Goal: Information Seeking & Learning: Learn about a topic

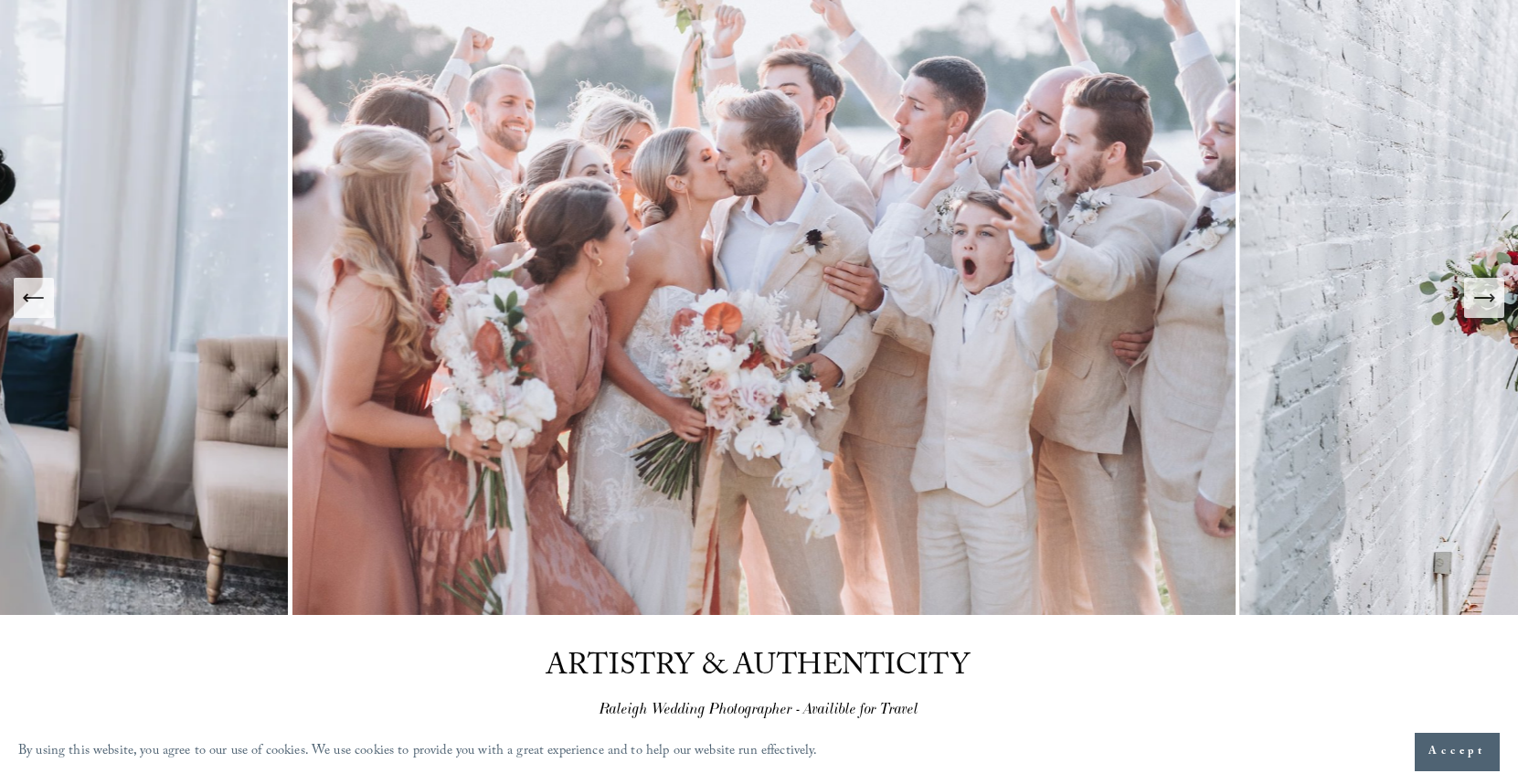
scroll to position [157, 0]
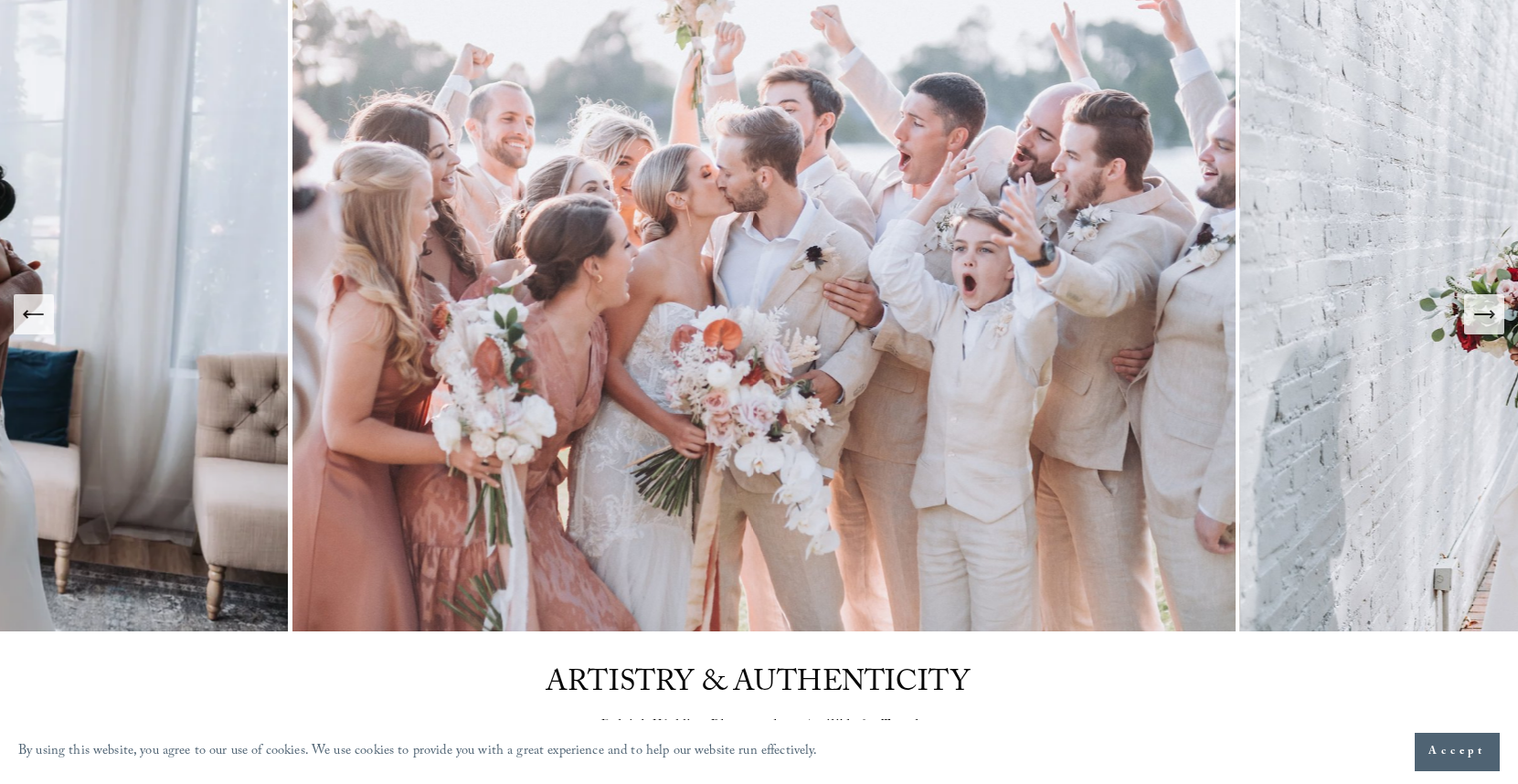
click at [1491, 317] on icon "Next Slide" at bounding box center [1484, 314] width 26 height 26
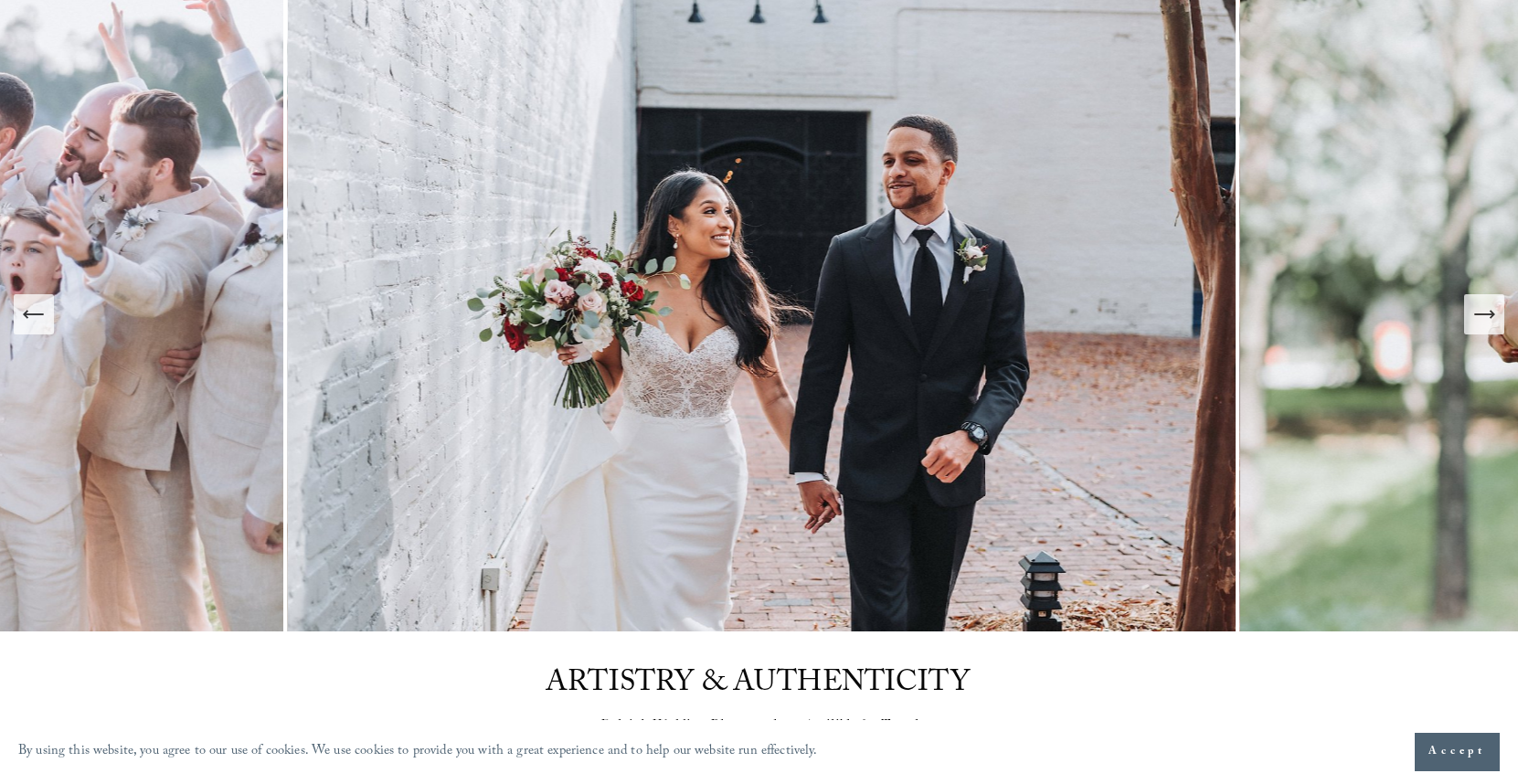
click at [1491, 317] on icon "Next Slide" at bounding box center [1484, 314] width 26 height 26
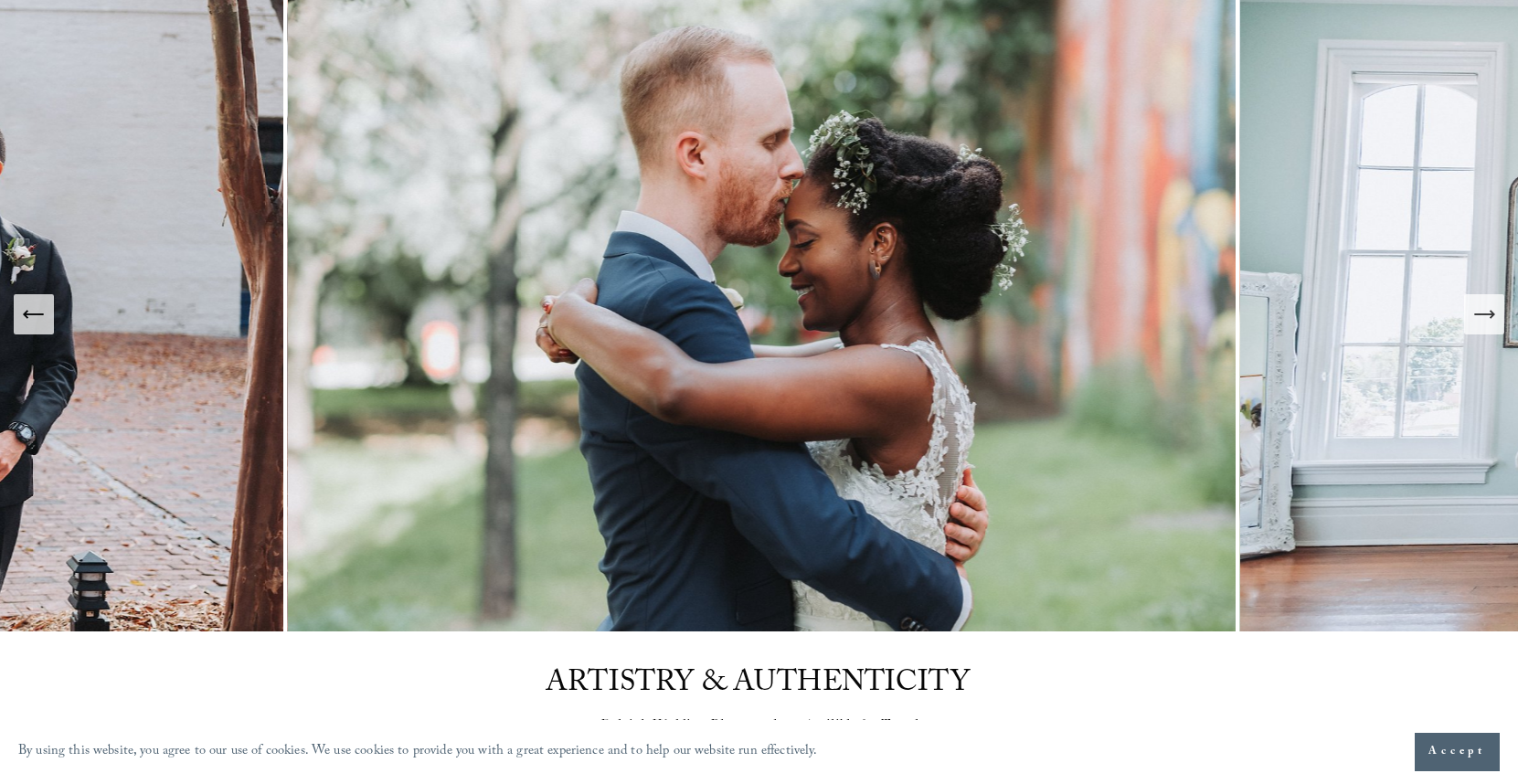
click at [1491, 317] on icon "Next Slide" at bounding box center [1484, 314] width 26 height 26
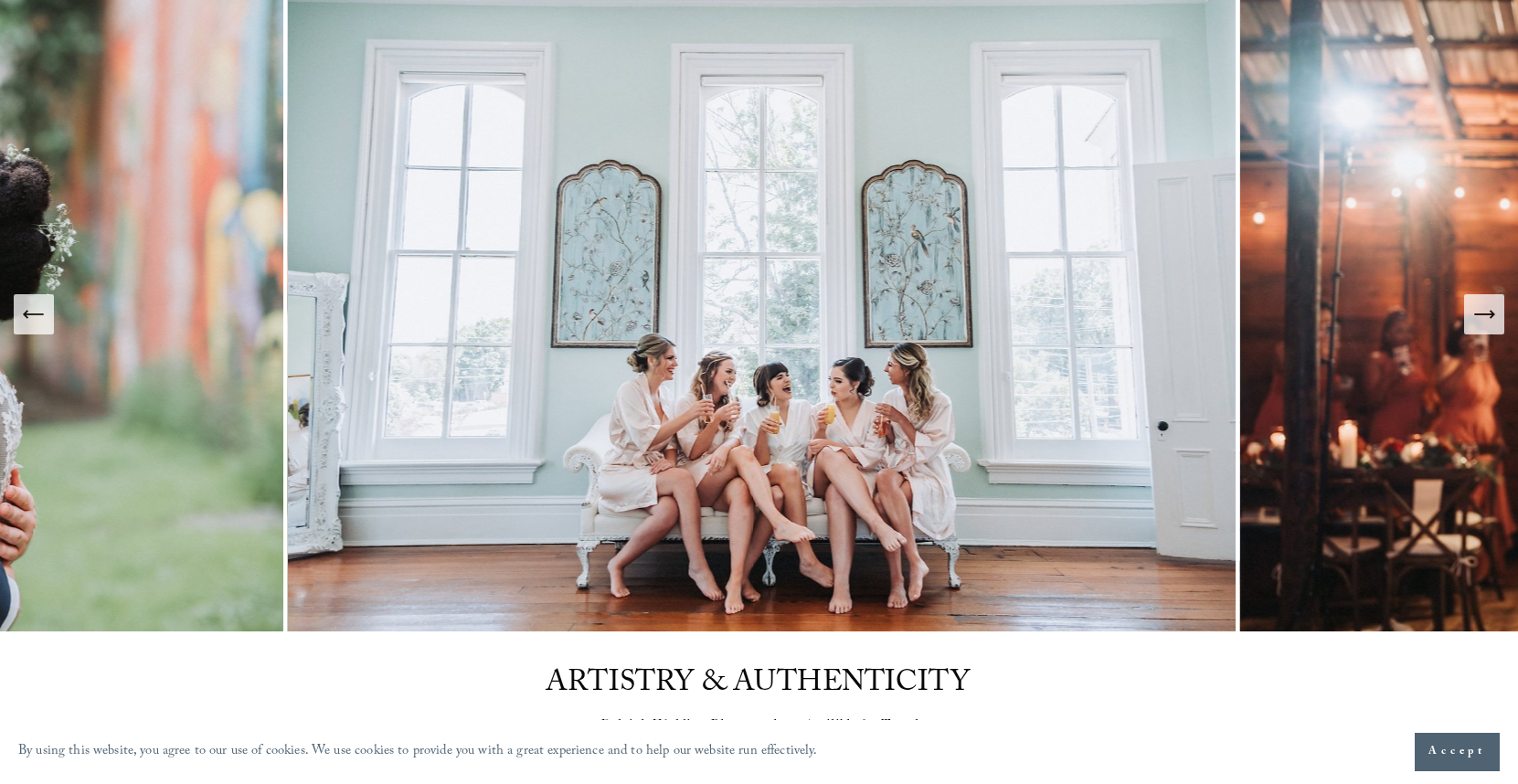
click at [1491, 317] on icon "Next Slide" at bounding box center [1484, 314] width 26 height 26
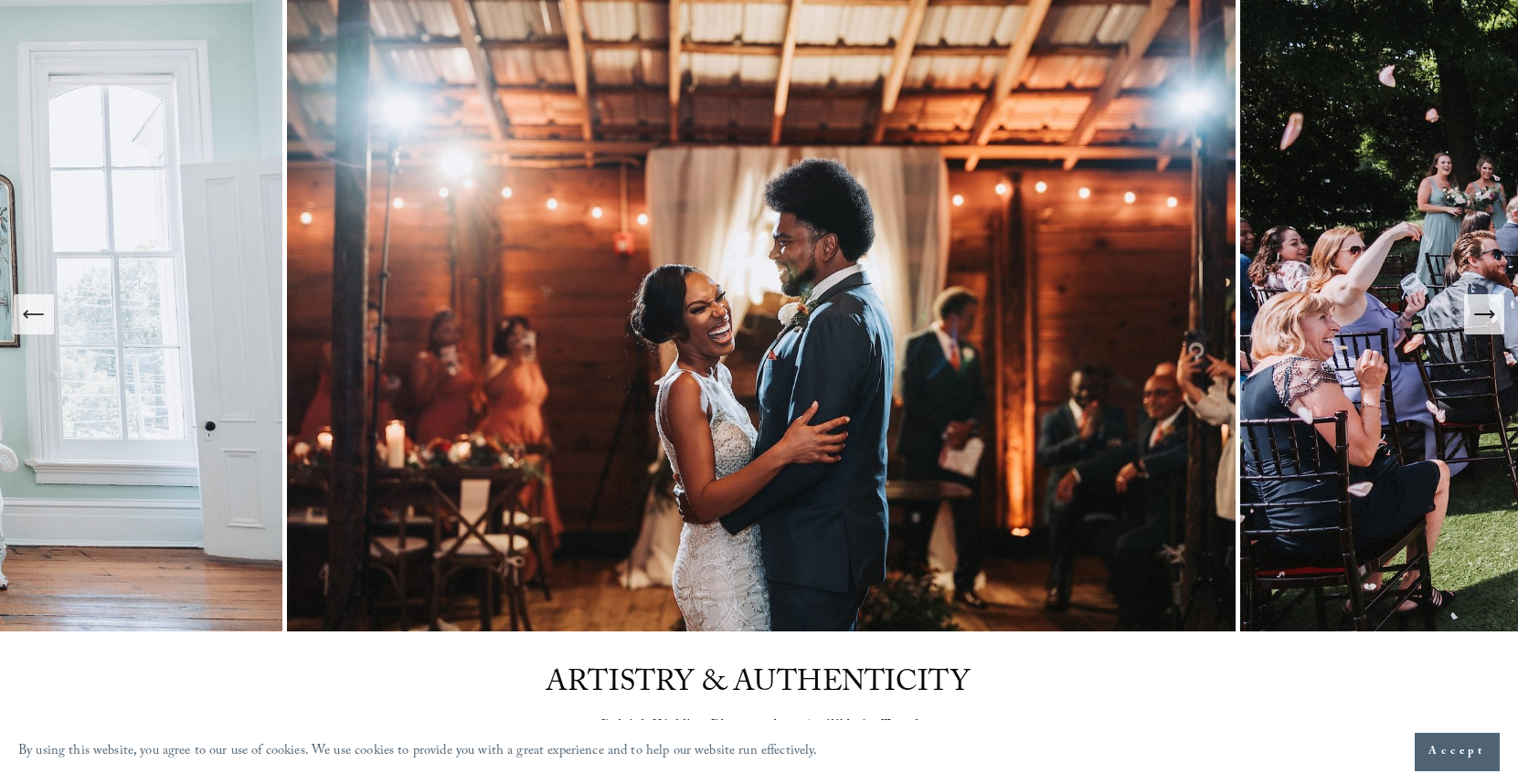
click at [1491, 317] on icon "Next Slide" at bounding box center [1484, 314] width 26 height 26
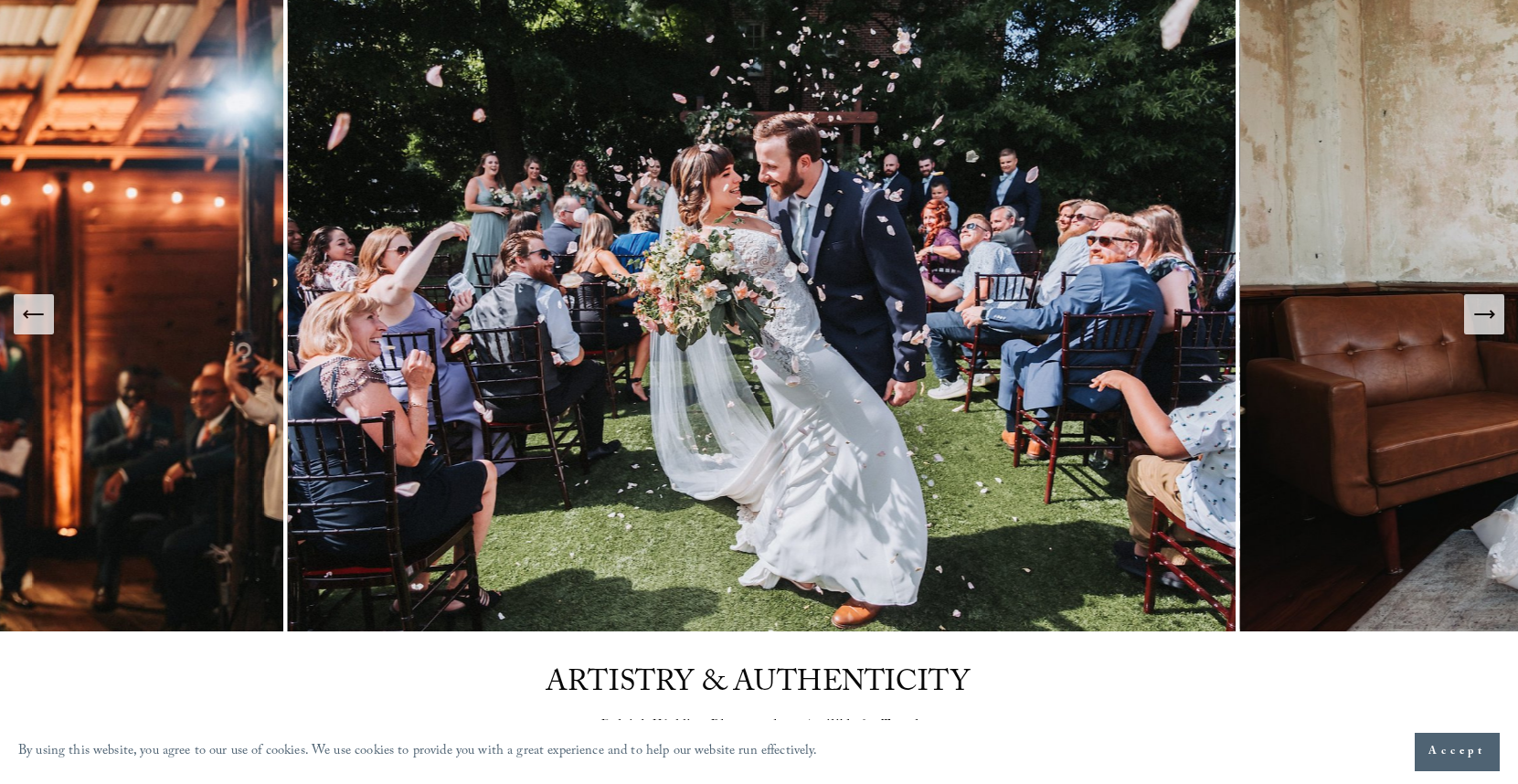
click at [1491, 317] on icon "Next Slide" at bounding box center [1484, 314] width 26 height 26
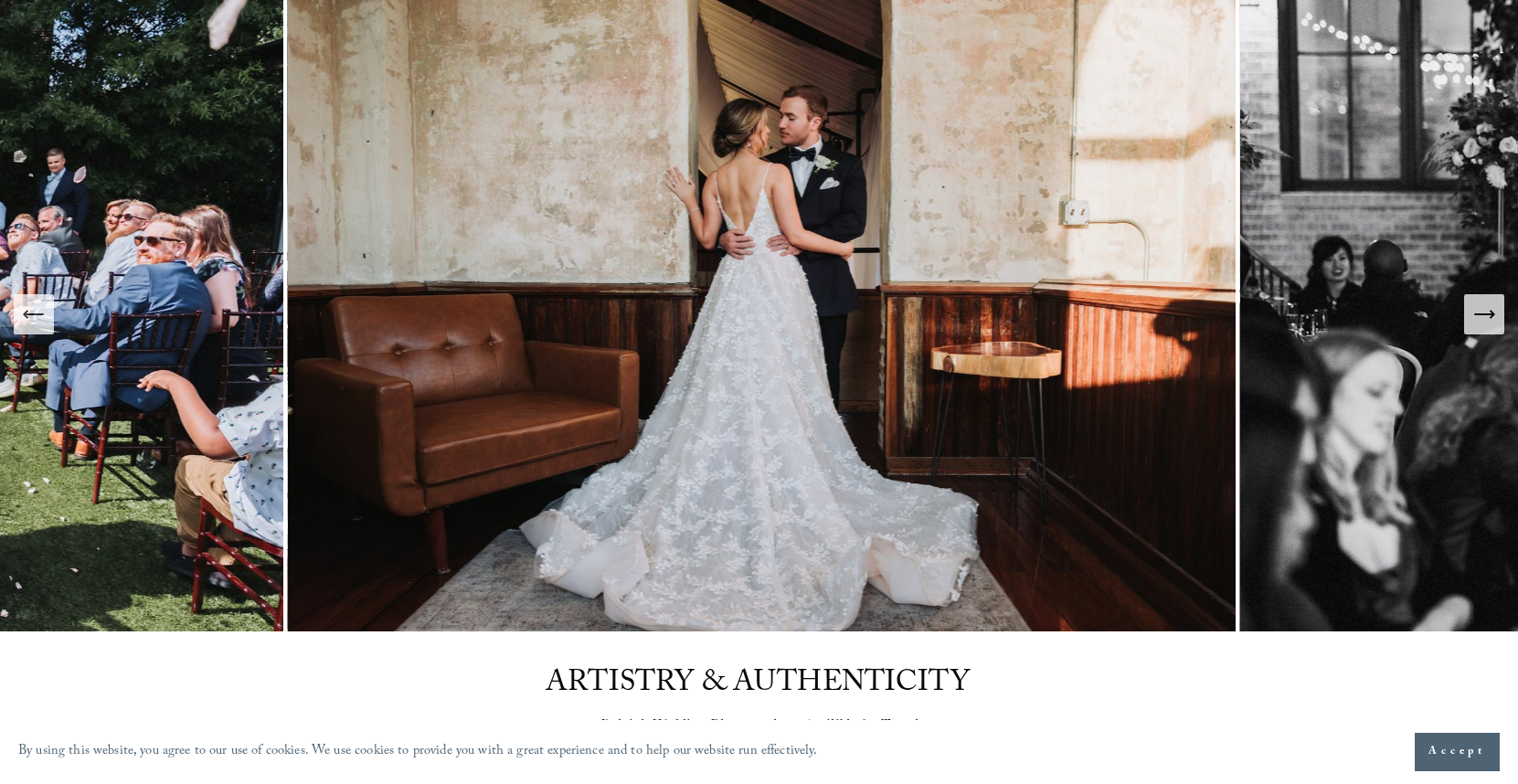
click at [1491, 318] on icon "Next Slide" at bounding box center [1484, 314] width 26 height 26
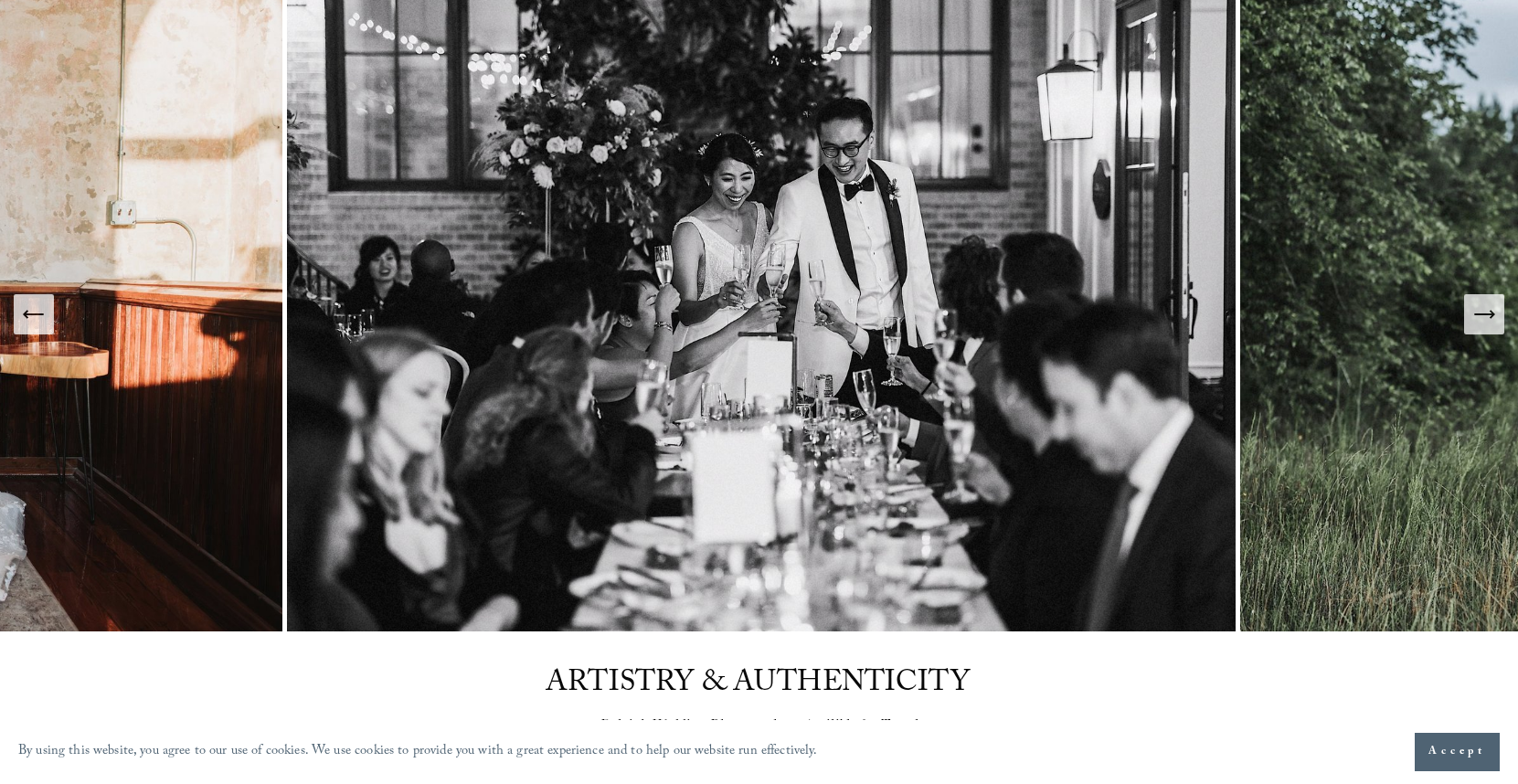
click at [1491, 318] on icon "Next Slide" at bounding box center [1484, 314] width 26 height 26
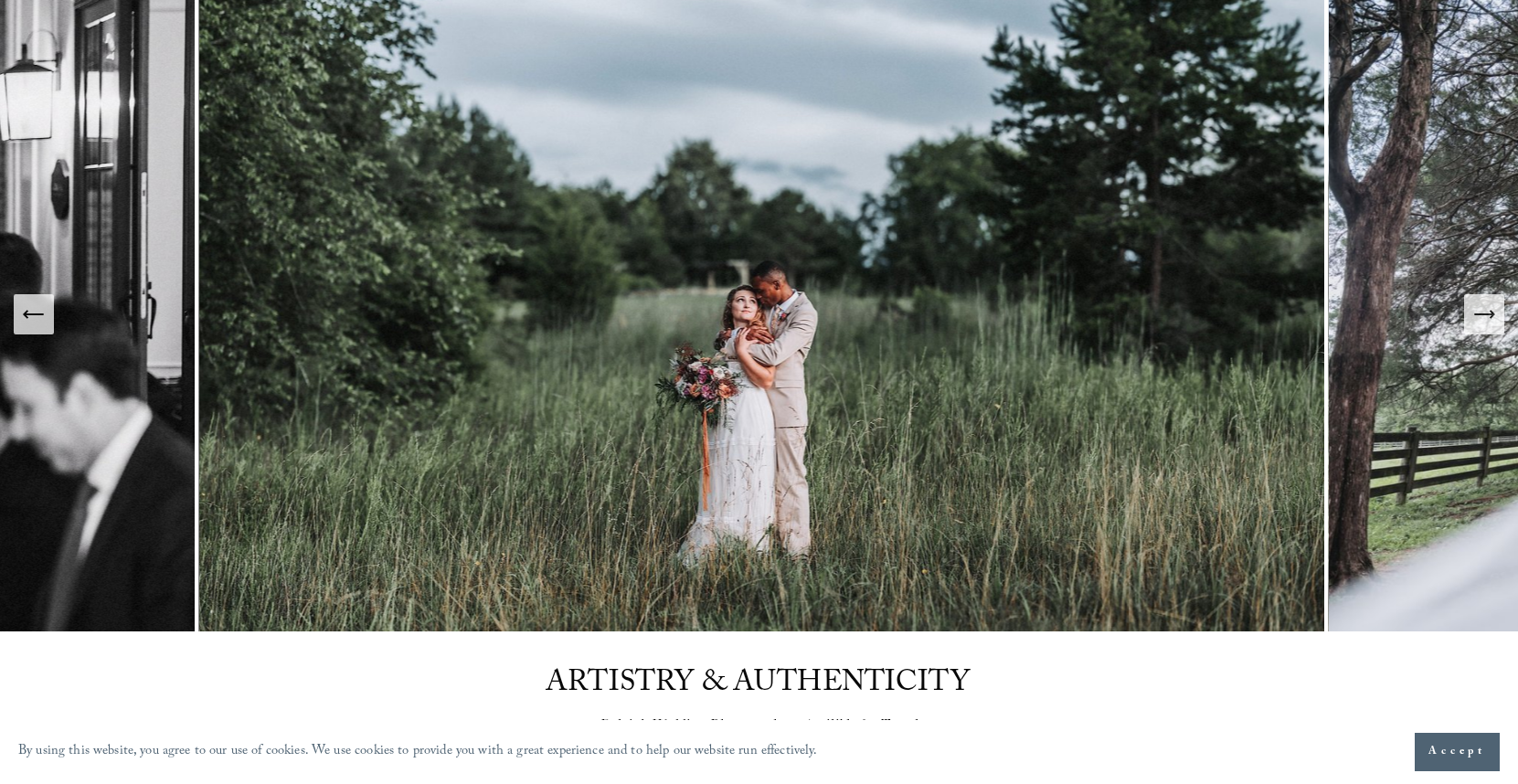
click at [1491, 318] on icon "Next Slide" at bounding box center [1484, 314] width 26 height 26
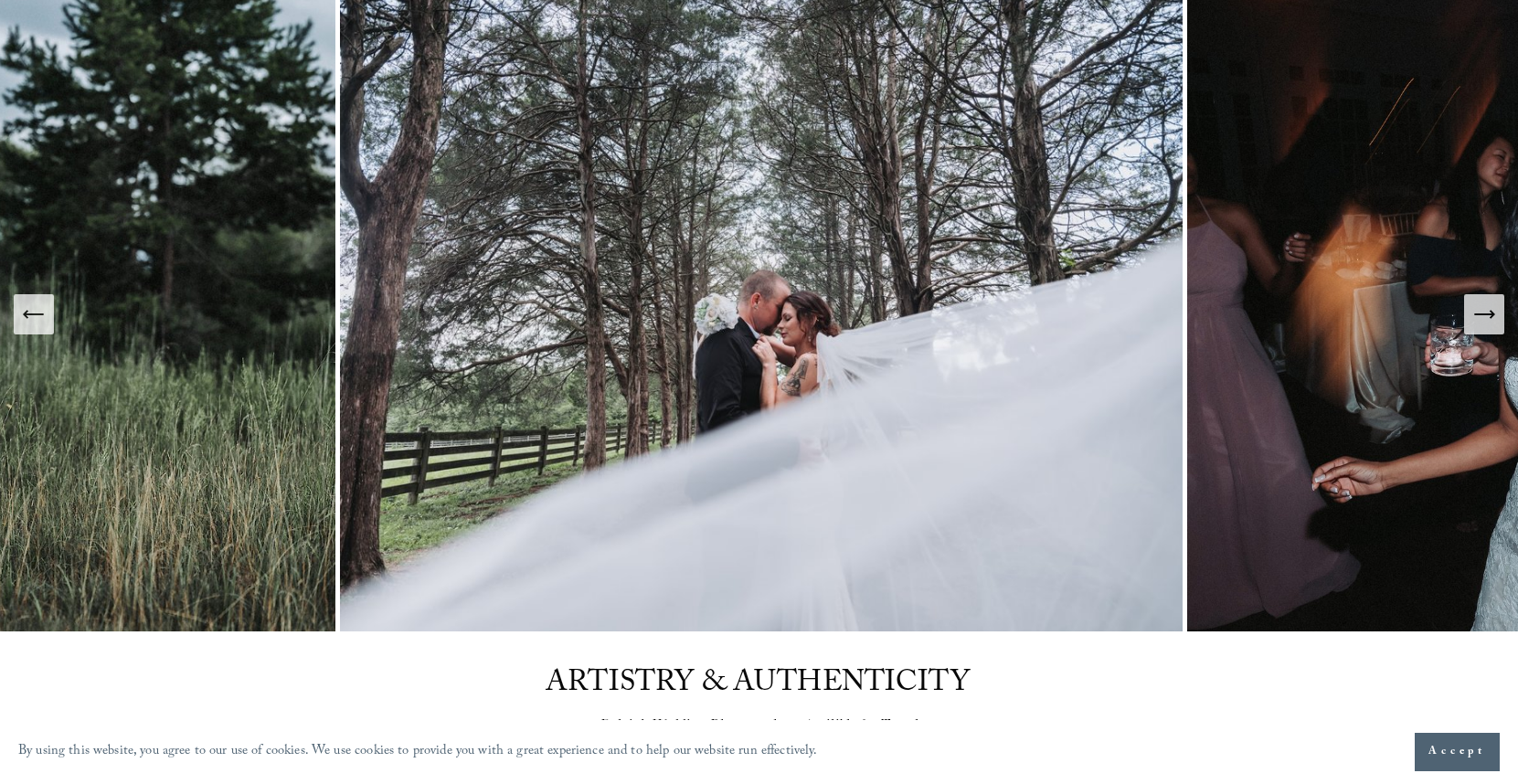
click at [1491, 318] on icon "Next Slide" at bounding box center [1484, 314] width 26 height 26
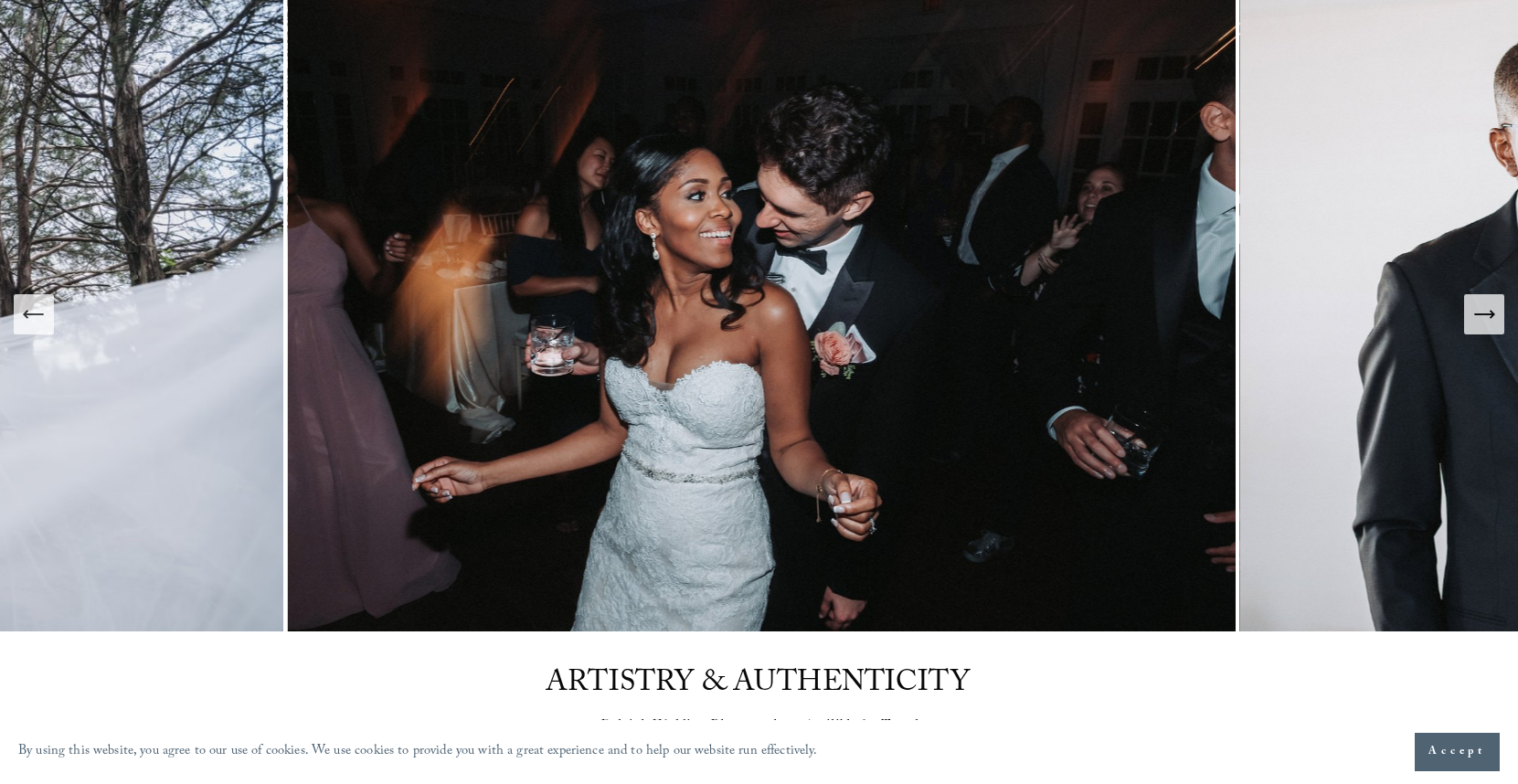
click at [1491, 318] on icon "Next Slide" at bounding box center [1484, 314] width 26 height 26
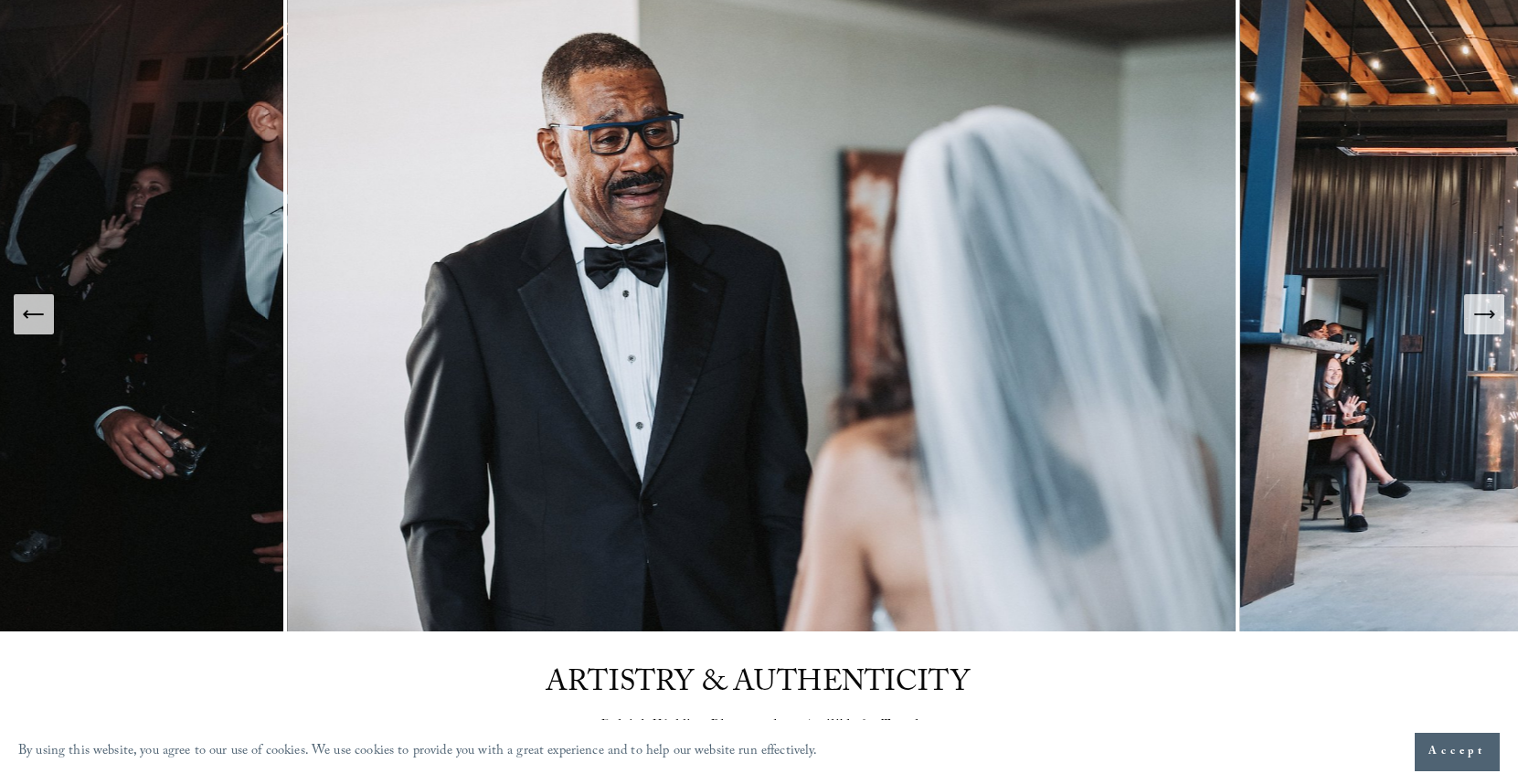
click at [1491, 318] on icon "Next Slide" at bounding box center [1484, 314] width 26 height 26
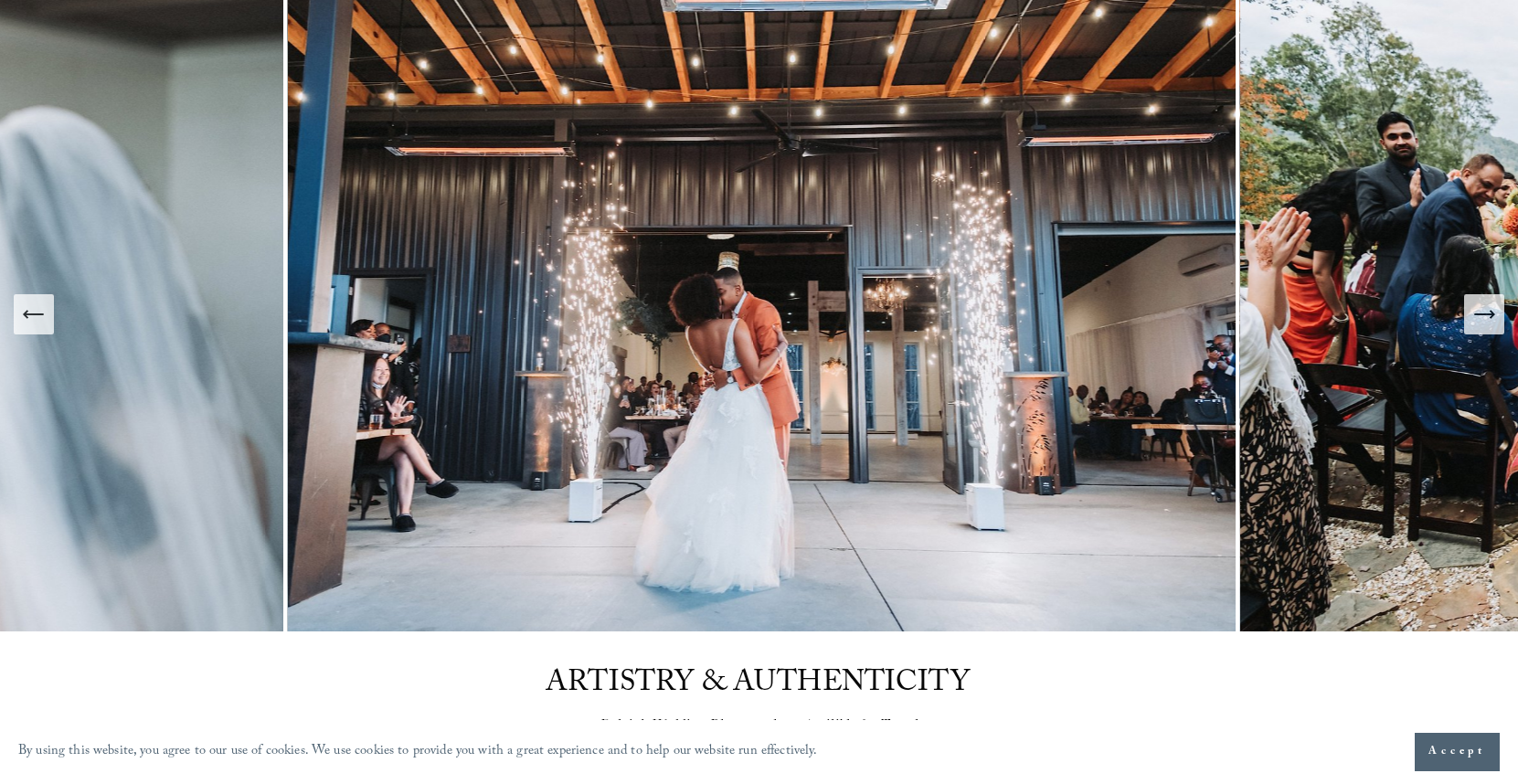
click at [1491, 318] on icon "Next Slide" at bounding box center [1484, 314] width 26 height 26
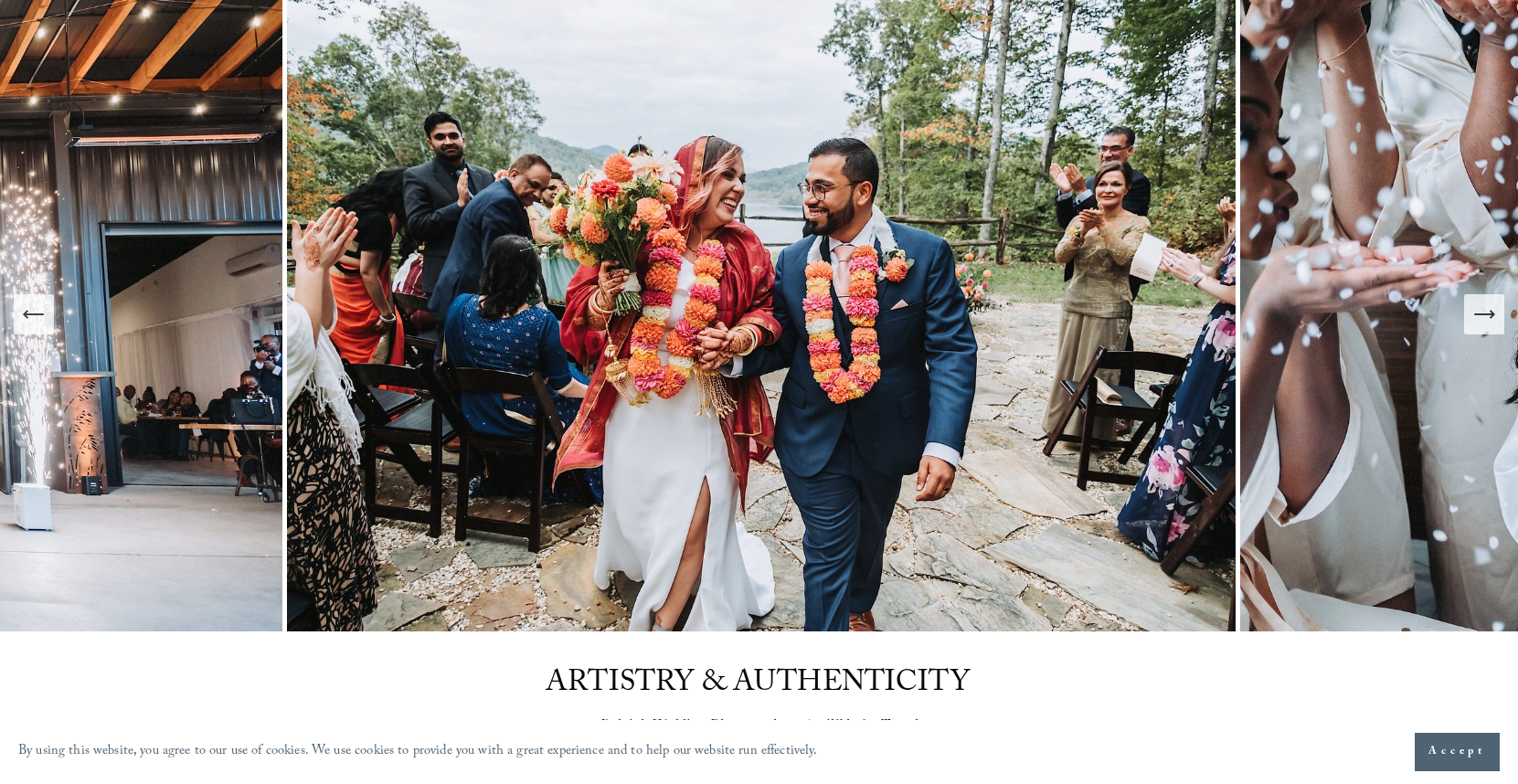
click at [1491, 318] on icon "Next Slide" at bounding box center [1484, 314] width 26 height 26
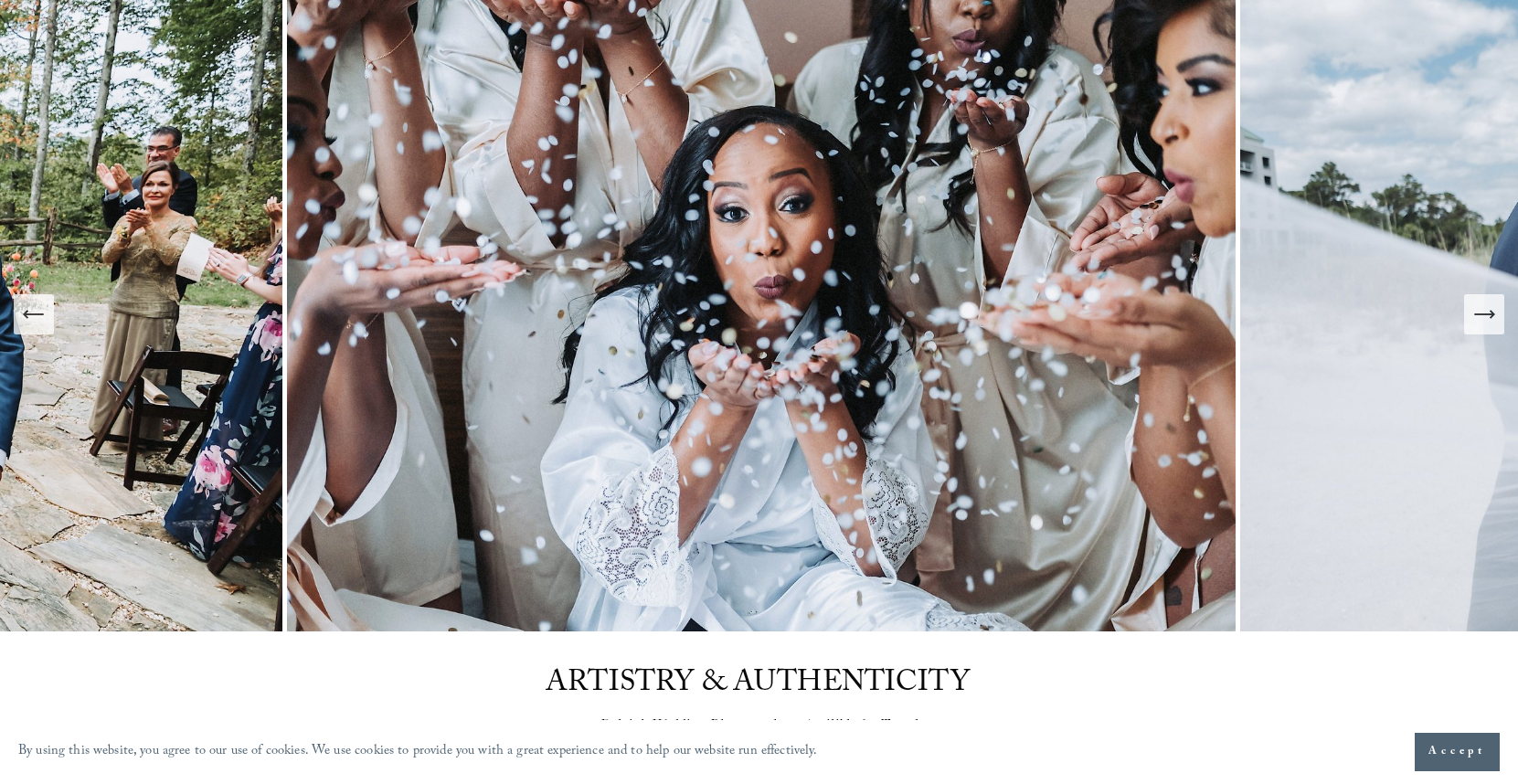
click at [1491, 318] on icon "Next Slide" at bounding box center [1484, 314] width 26 height 26
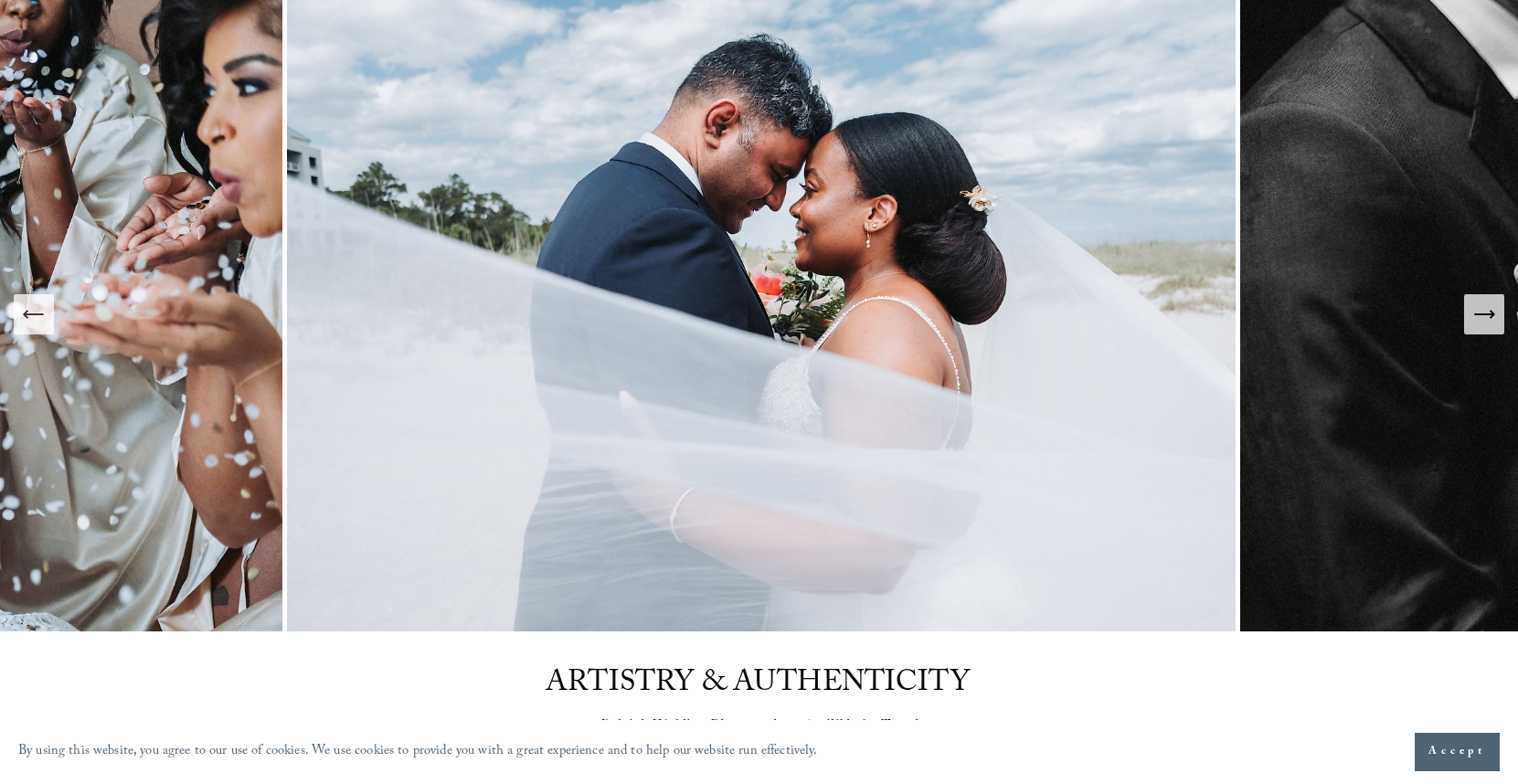
click at [1491, 318] on icon "Next Slide" at bounding box center [1484, 314] width 26 height 26
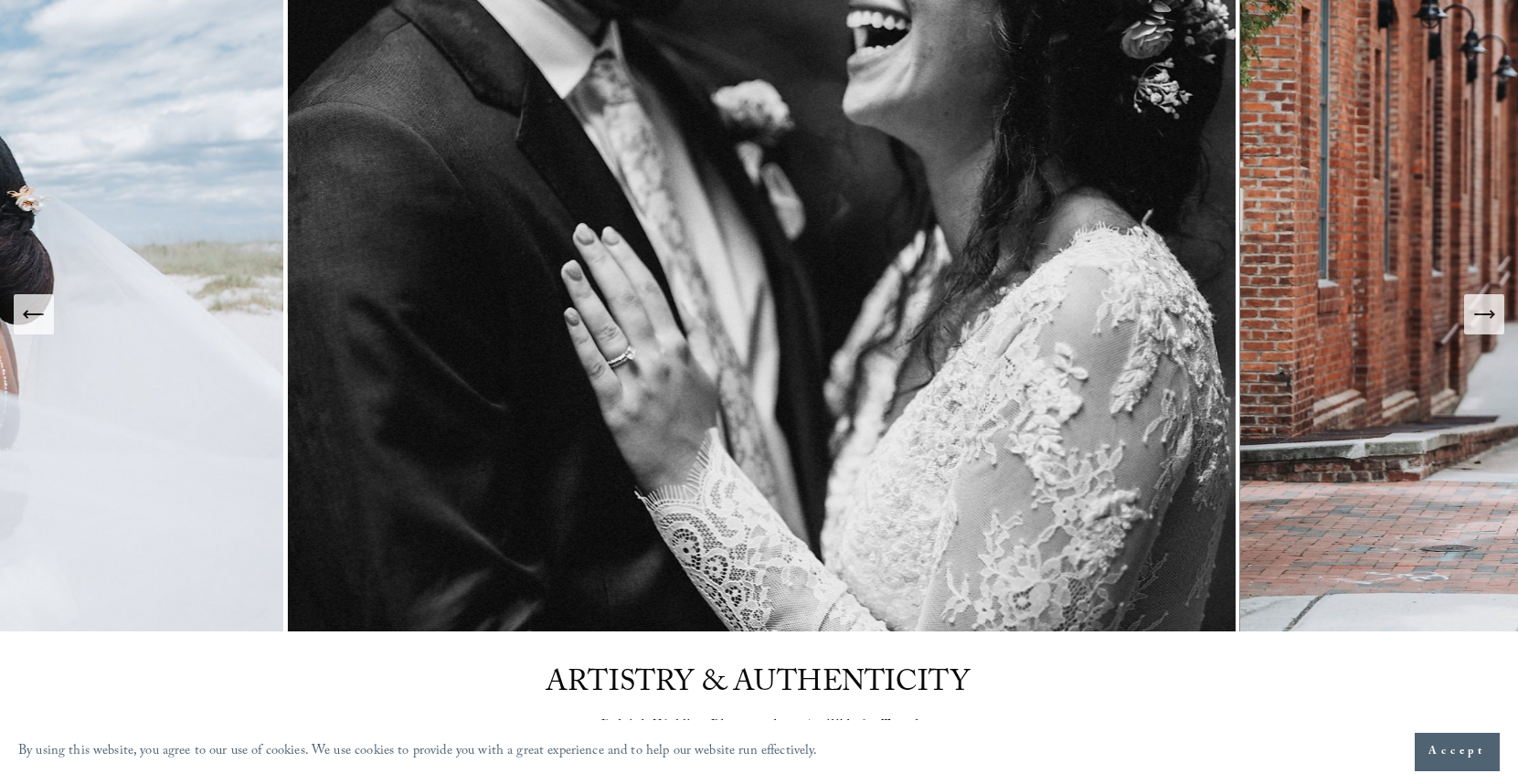
click at [1491, 318] on icon "Next Slide" at bounding box center [1484, 314] width 26 height 26
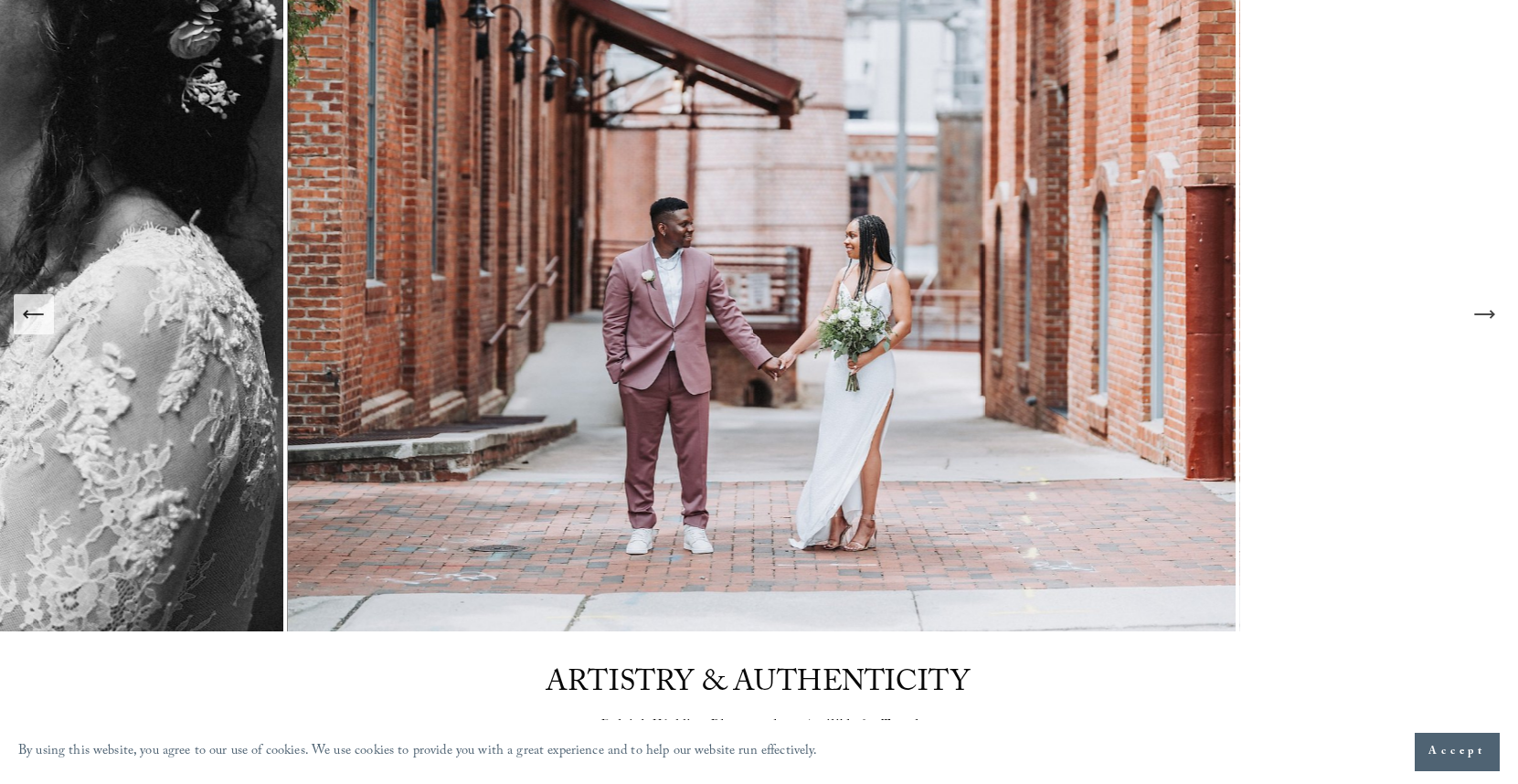
click at [1491, 318] on icon "Next Slide" at bounding box center [1484, 314] width 26 height 26
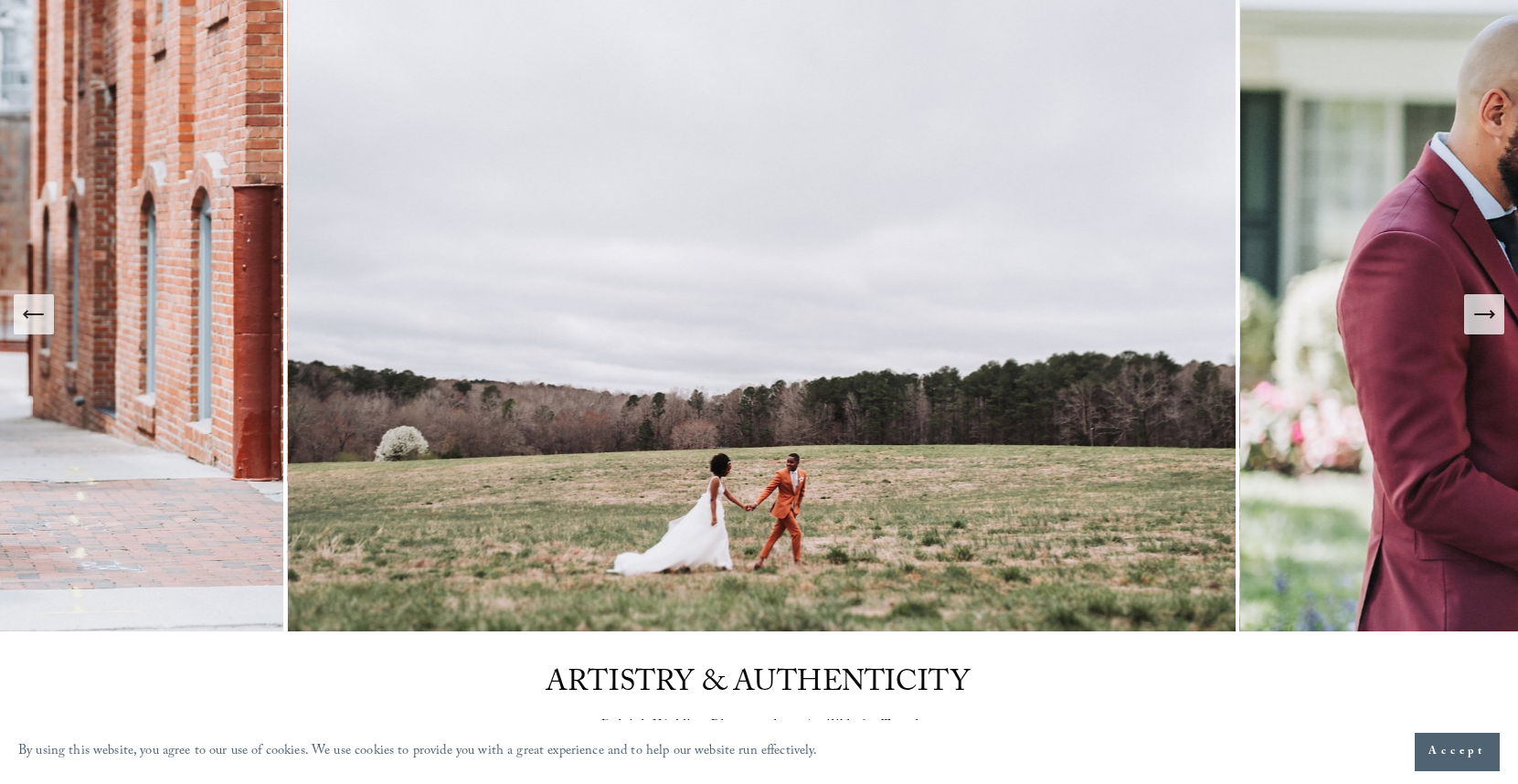
click at [1491, 318] on icon "Next Slide" at bounding box center [1484, 314] width 26 height 26
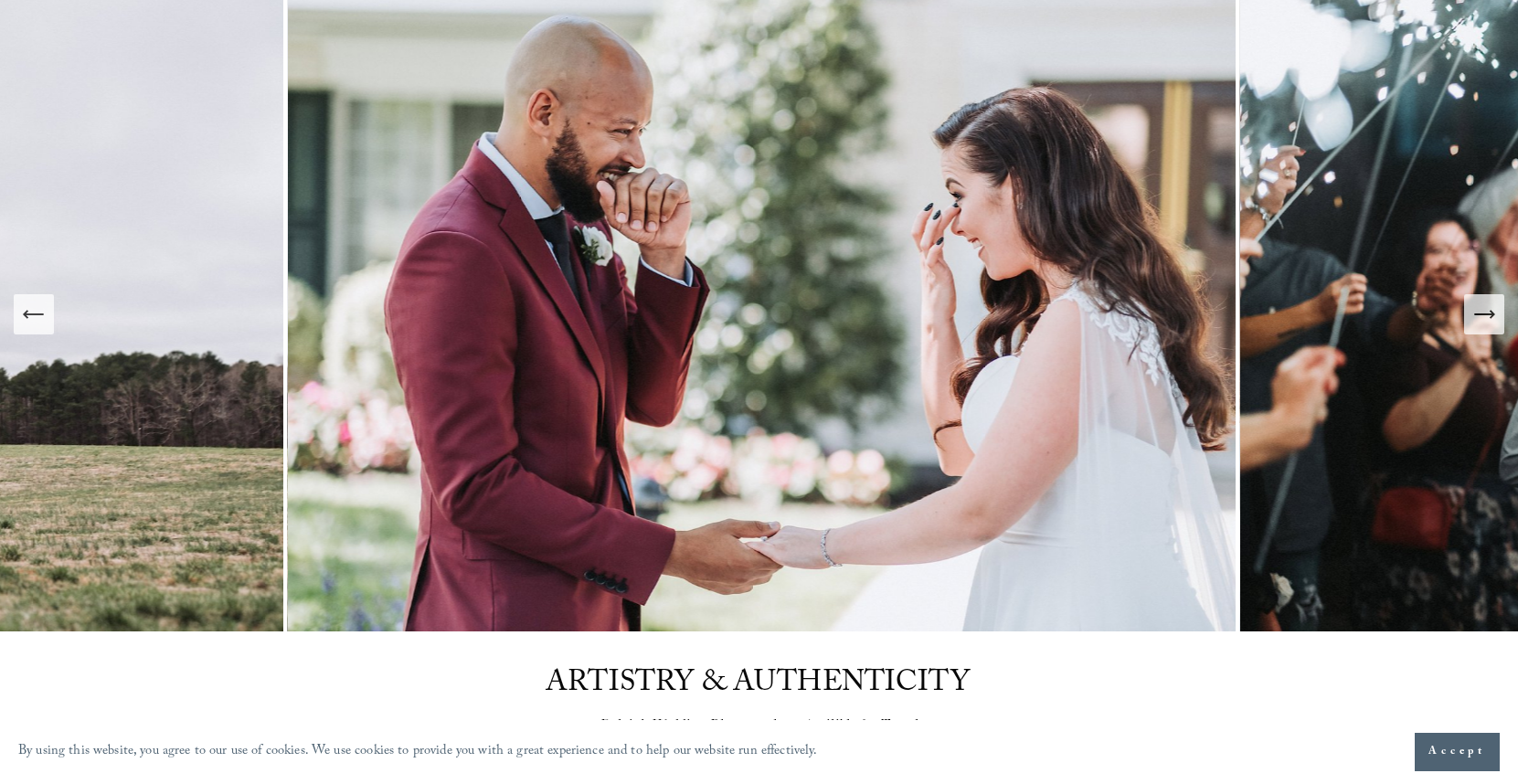
click at [43, 318] on icon "Previous Slide" at bounding box center [33, 314] width 26 height 26
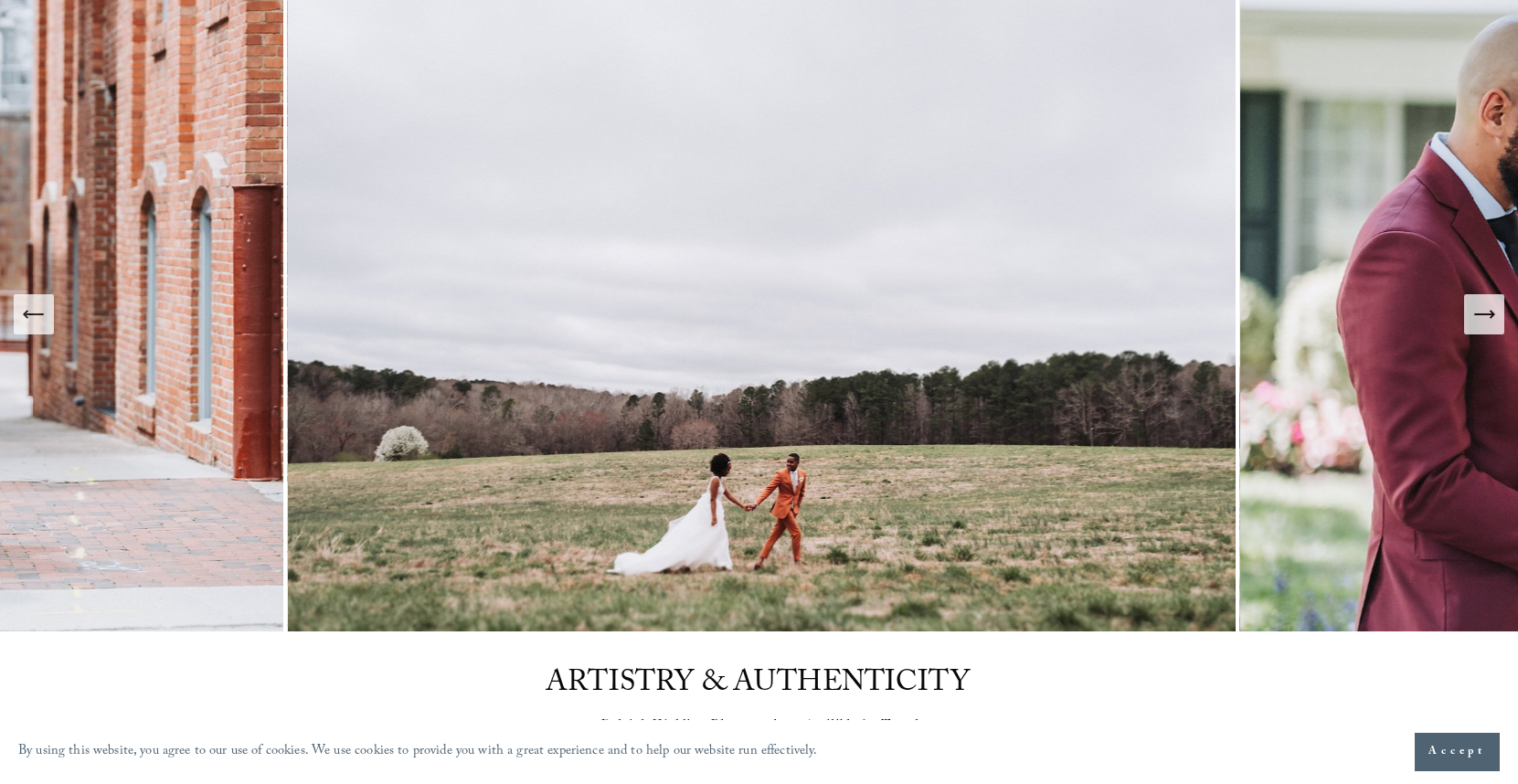
click at [1488, 312] on icon "Next Slide" at bounding box center [1484, 314] width 26 height 26
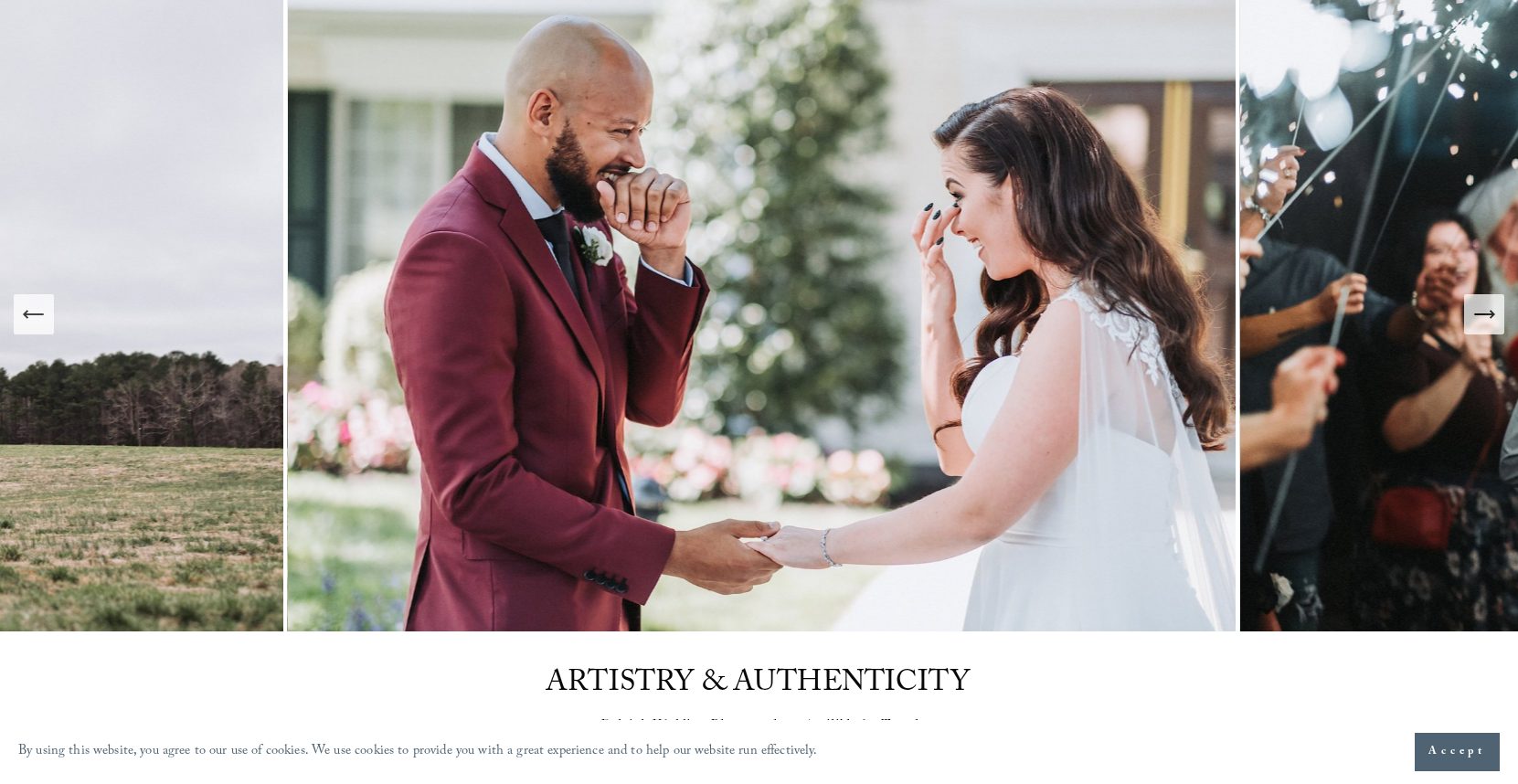
click at [1488, 313] on icon "Next Slide" at bounding box center [1484, 314] width 26 height 26
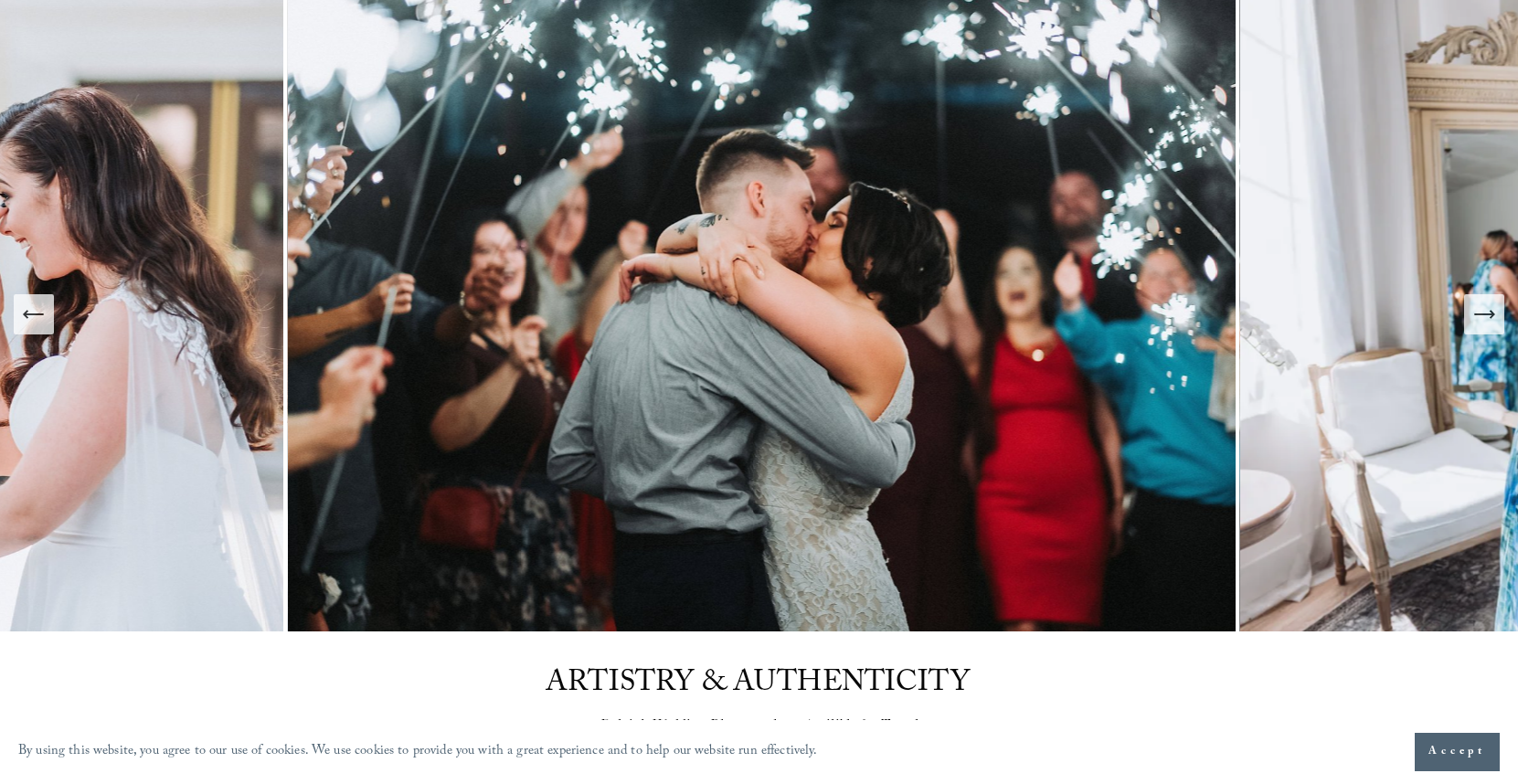
click at [1488, 313] on icon "Next Slide" at bounding box center [1484, 314] width 26 height 26
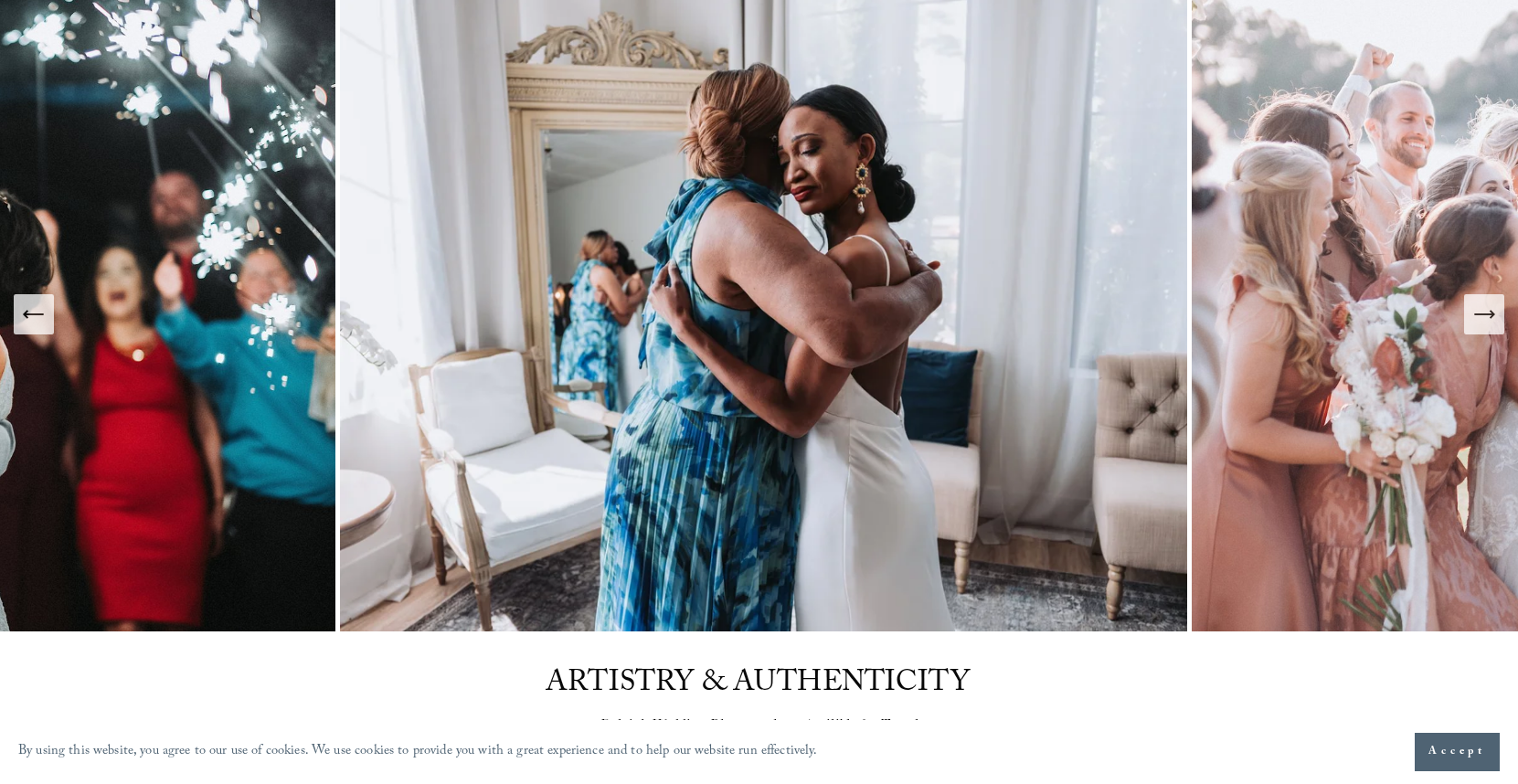
click at [1488, 313] on icon "Next Slide" at bounding box center [1484, 314] width 26 height 26
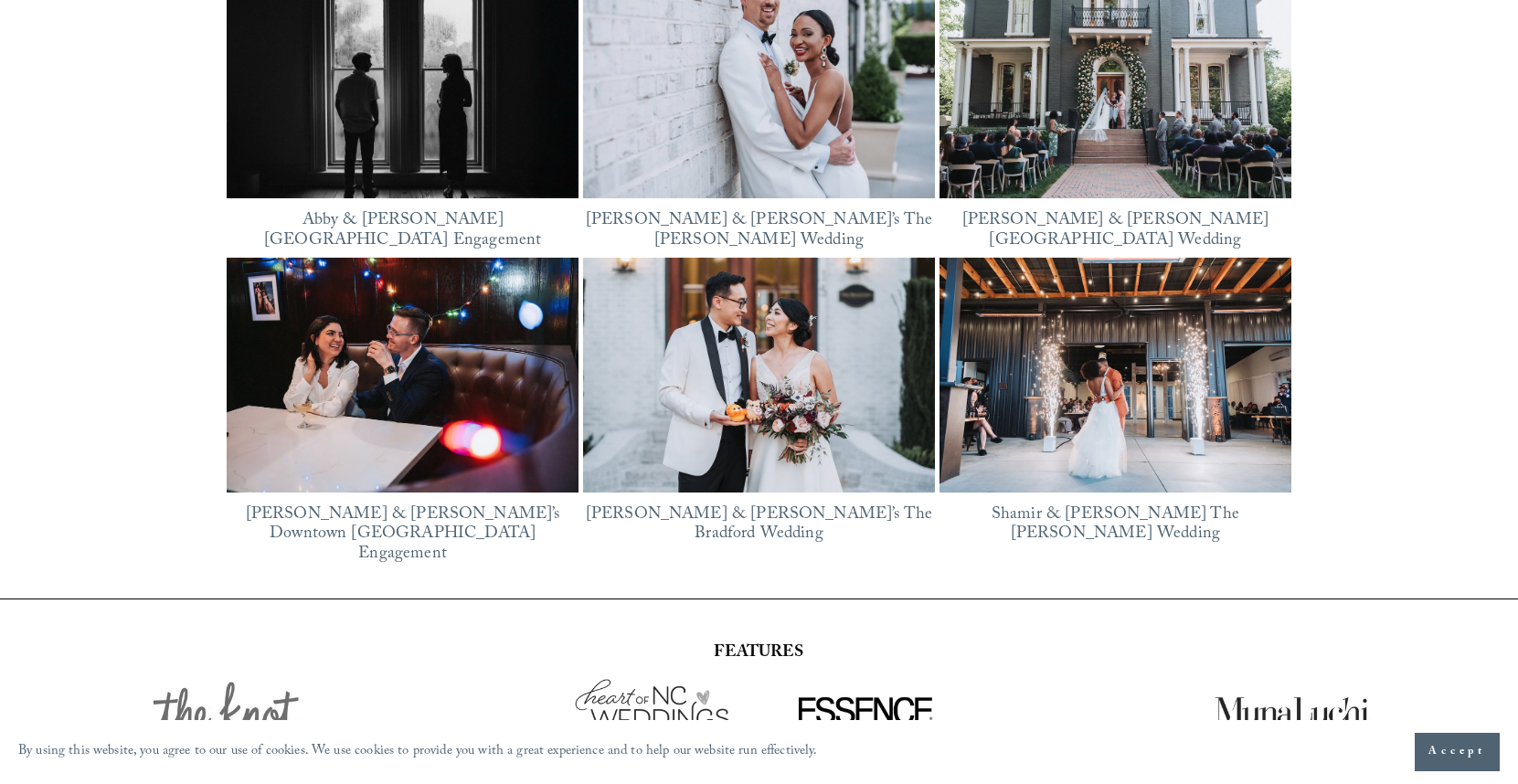
scroll to position [2434, 0]
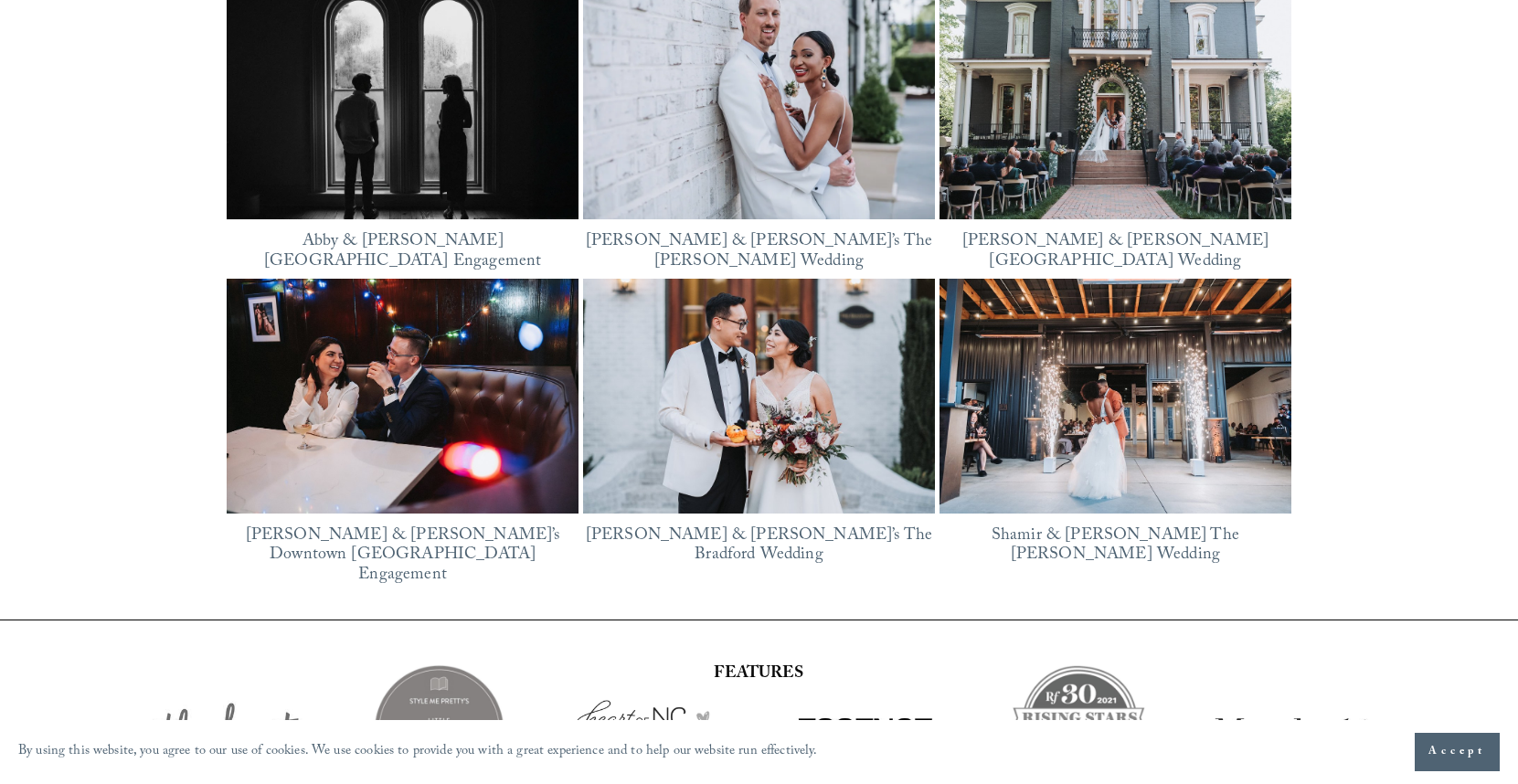
click at [744, 115] on img at bounding box center [759, 101] width 352 height 264
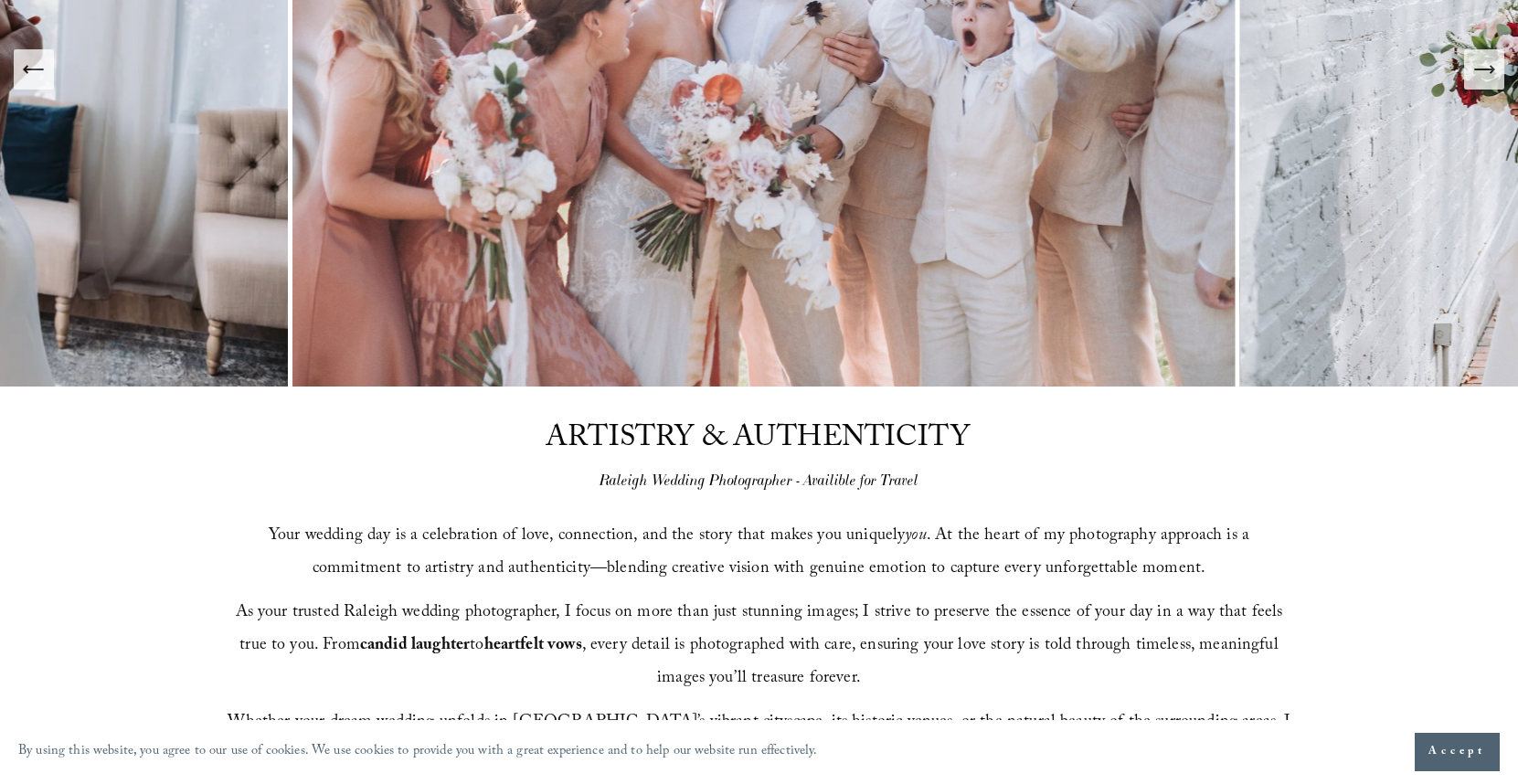
scroll to position [0, 0]
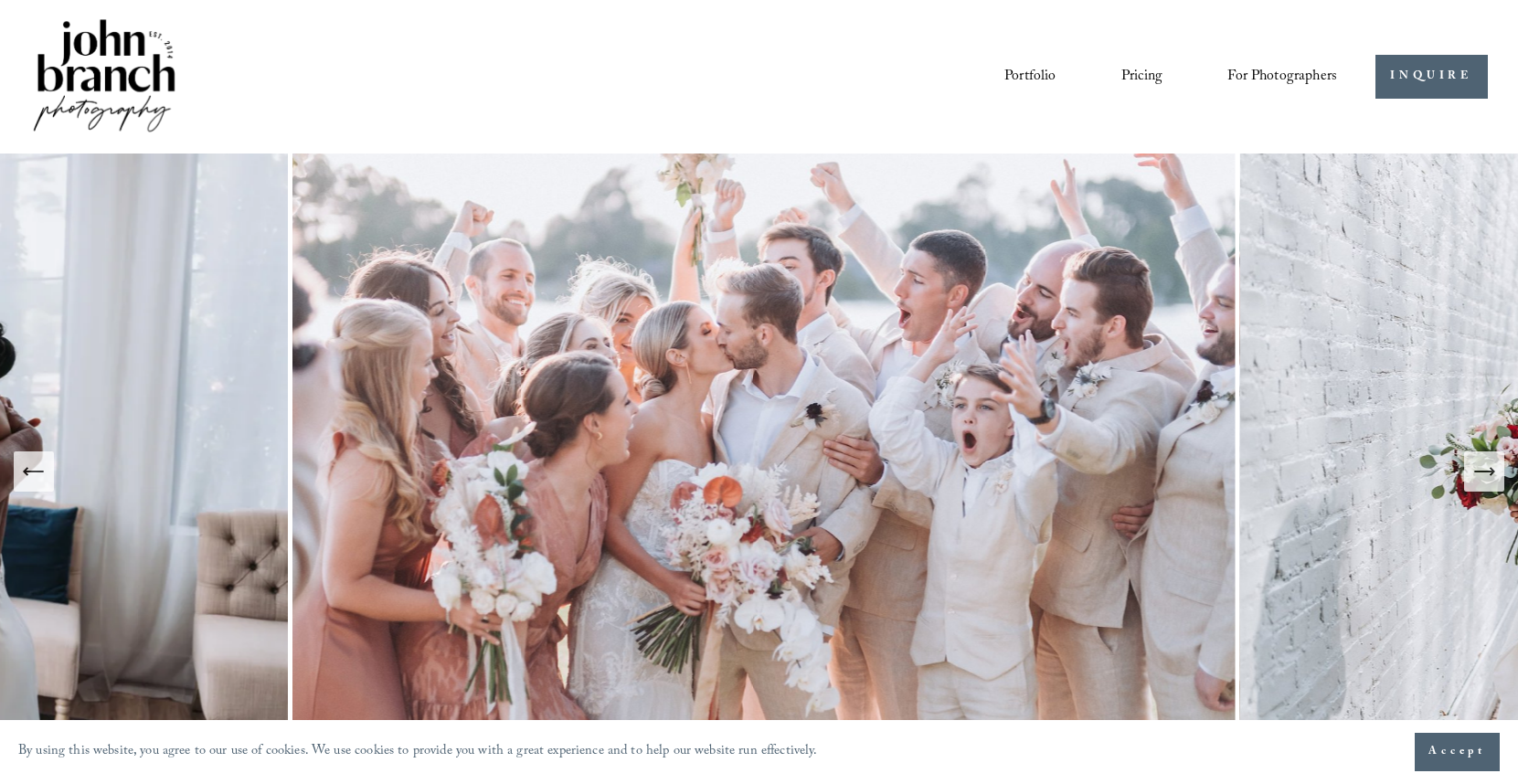
click at [1143, 76] on link "Pricing" at bounding box center [1141, 76] width 41 height 31
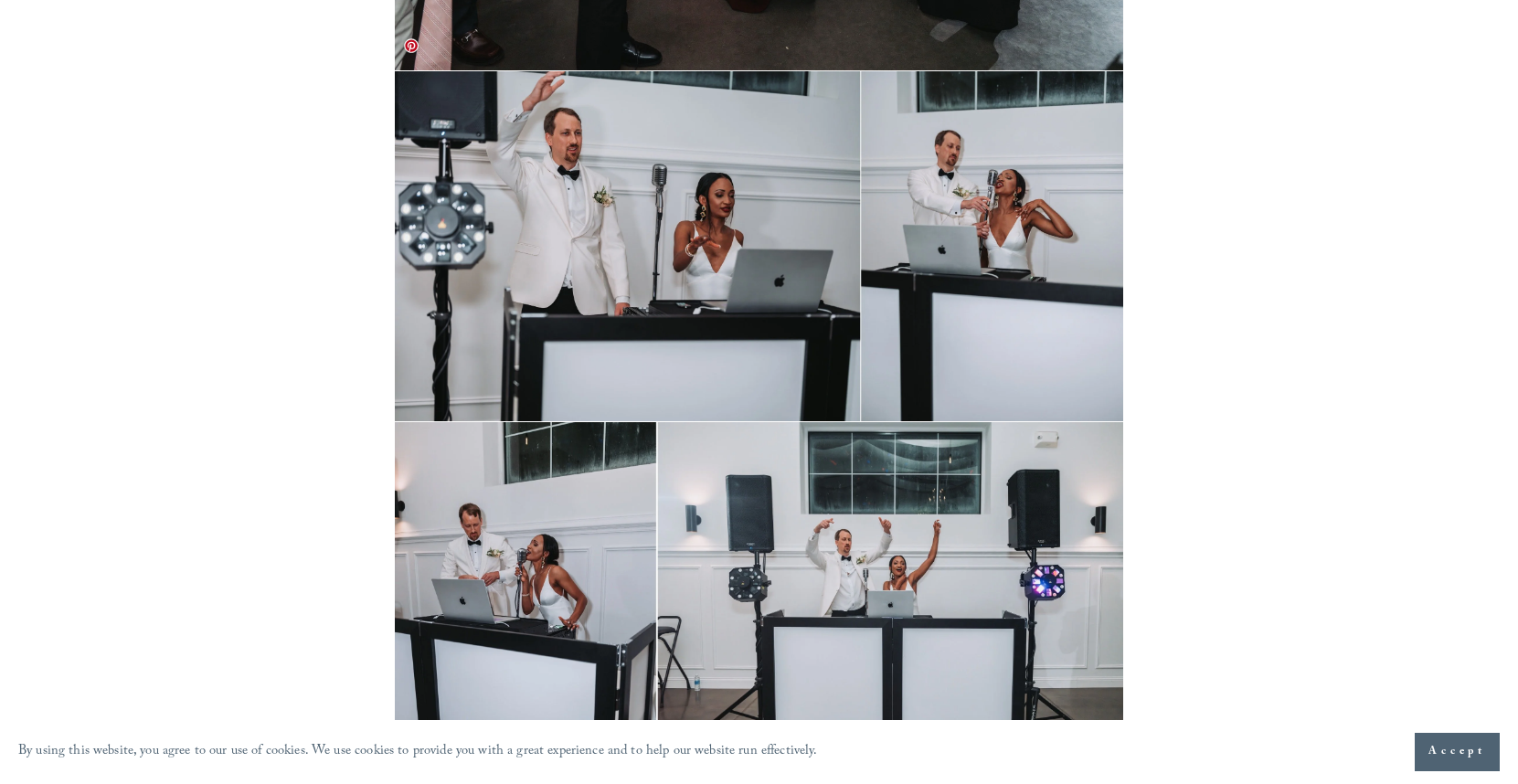
scroll to position [38351, 0]
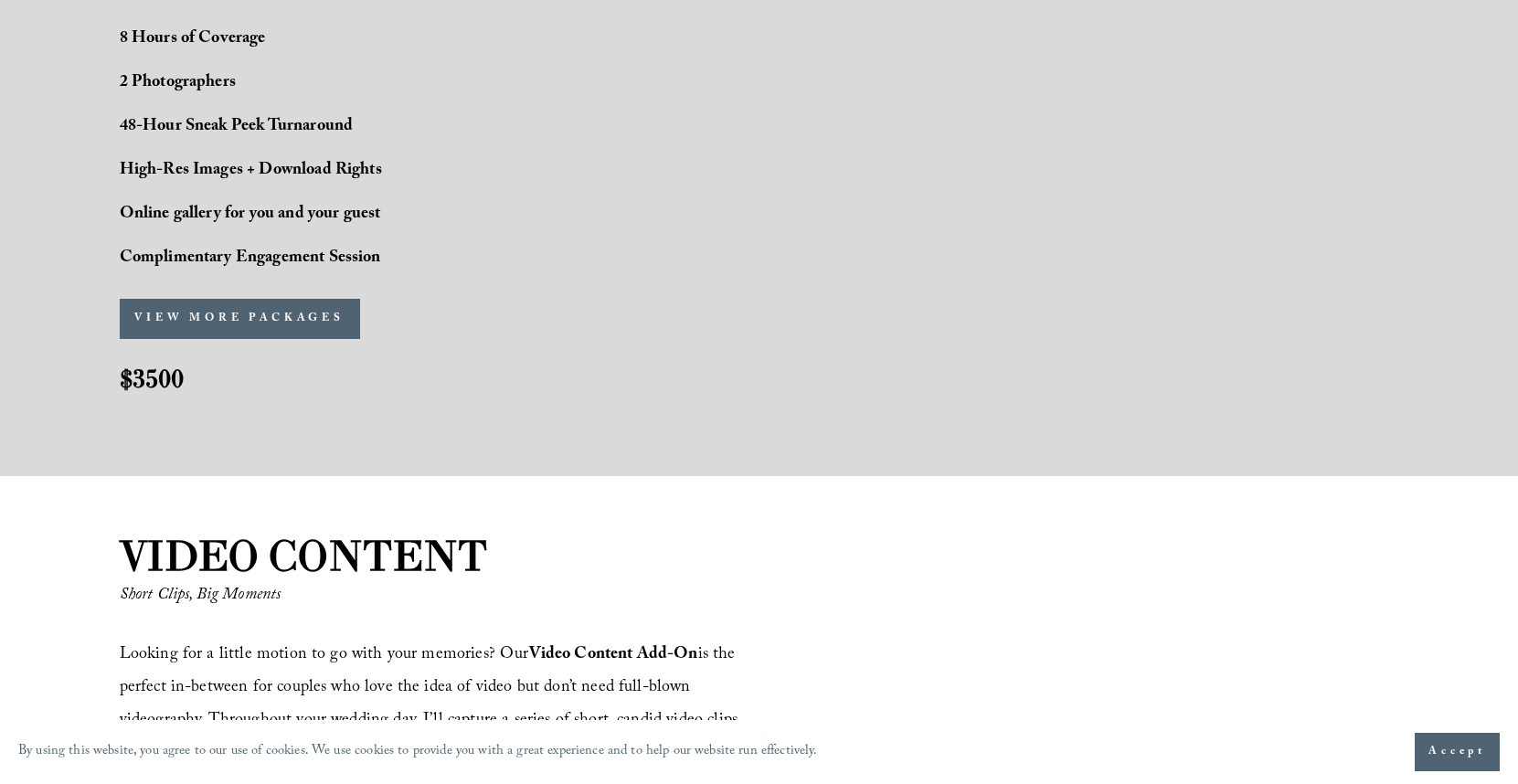
scroll to position [1534, 0]
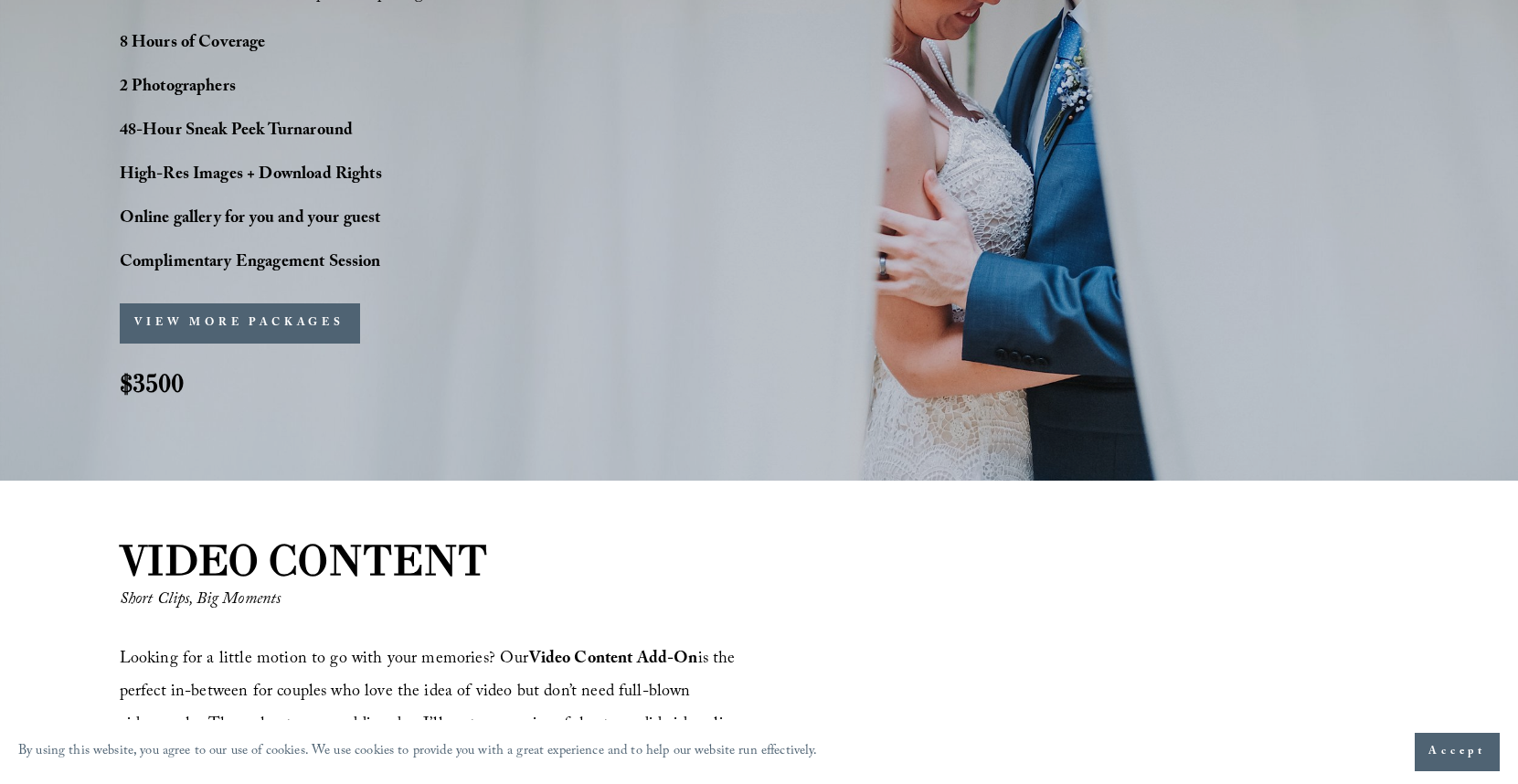
click at [281, 320] on button "VIEW MORE PACKAGES" at bounding box center [239, 323] width 240 height 40
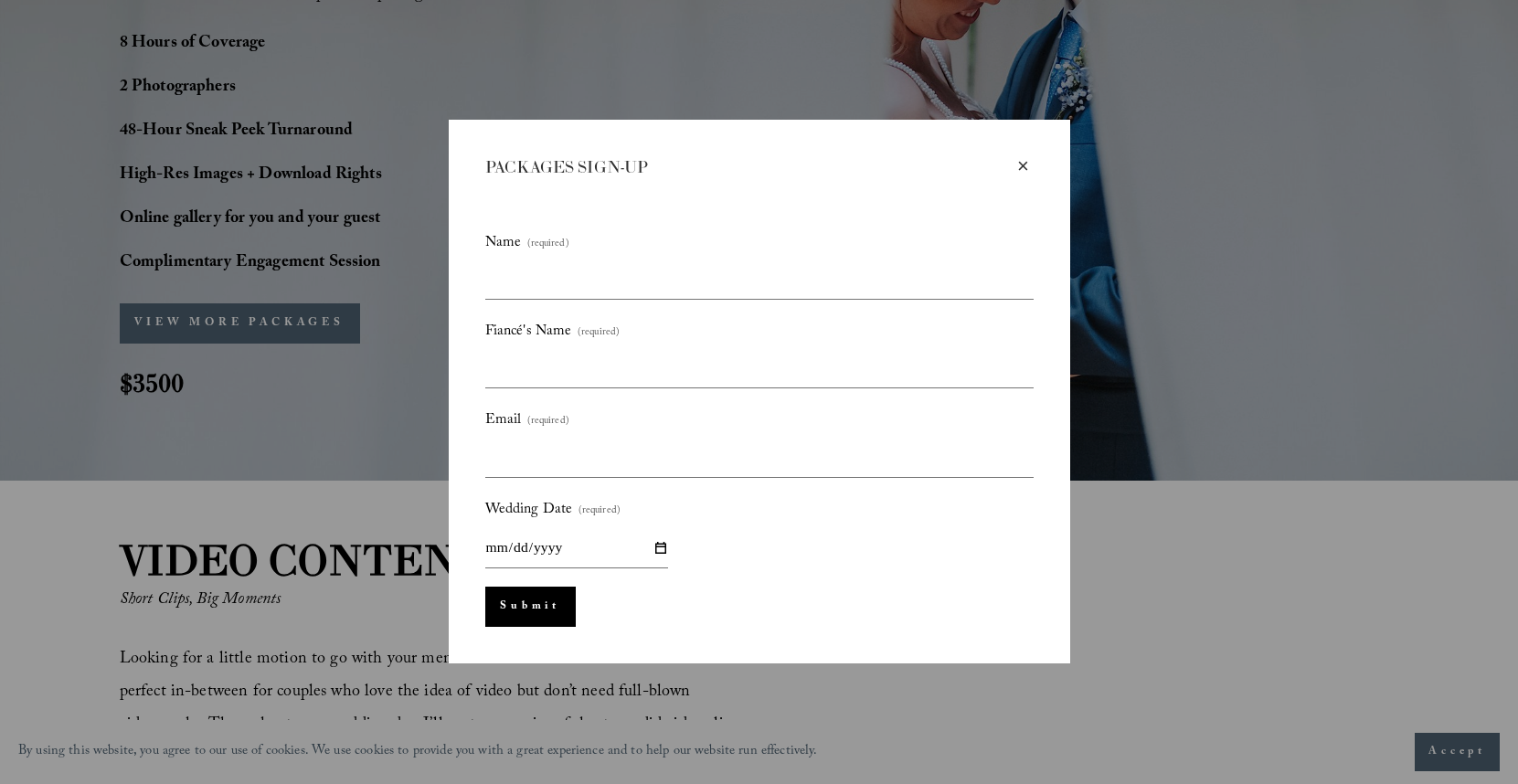
click at [1022, 162] on div "×" at bounding box center [1023, 165] width 20 height 20
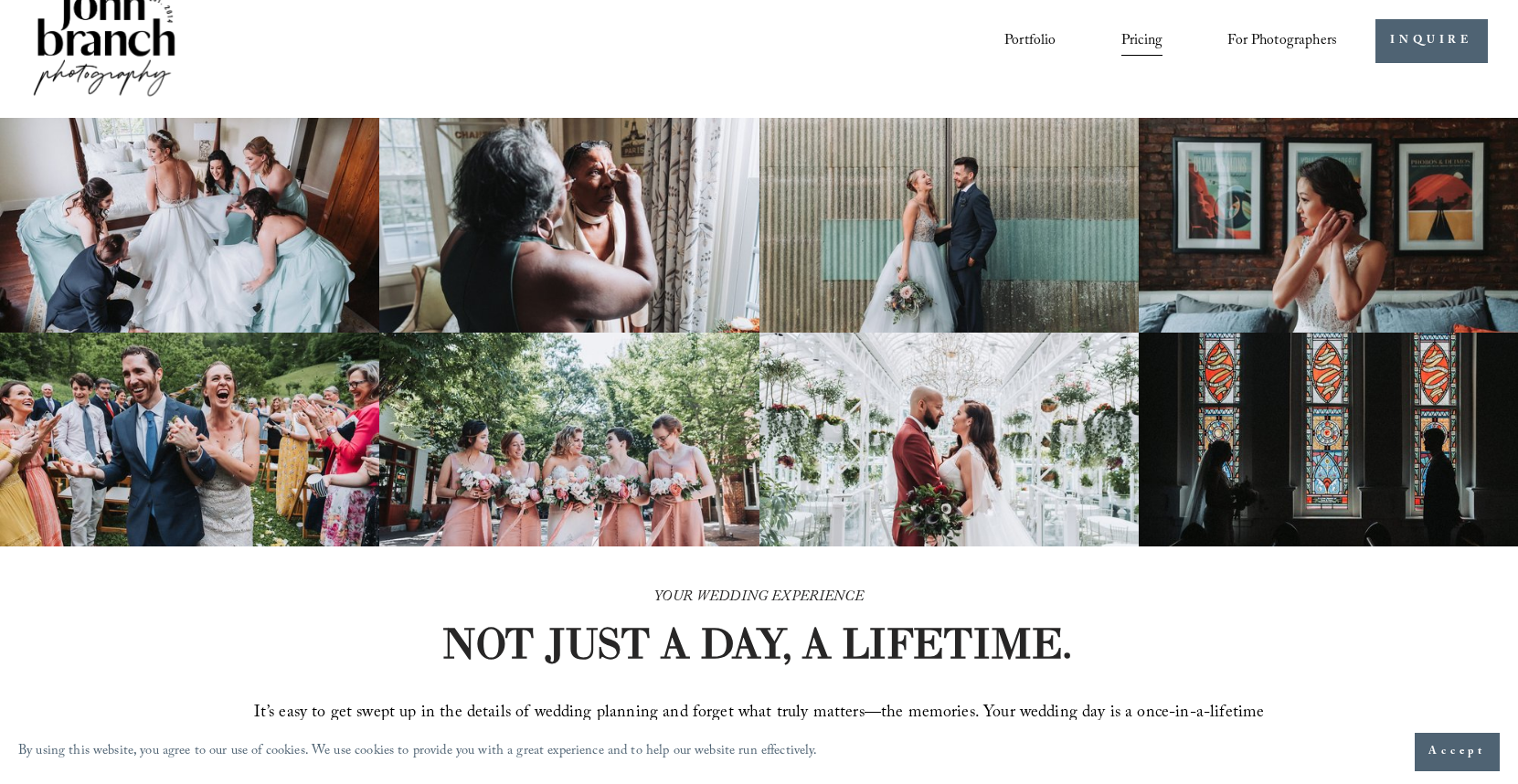
scroll to position [0, 0]
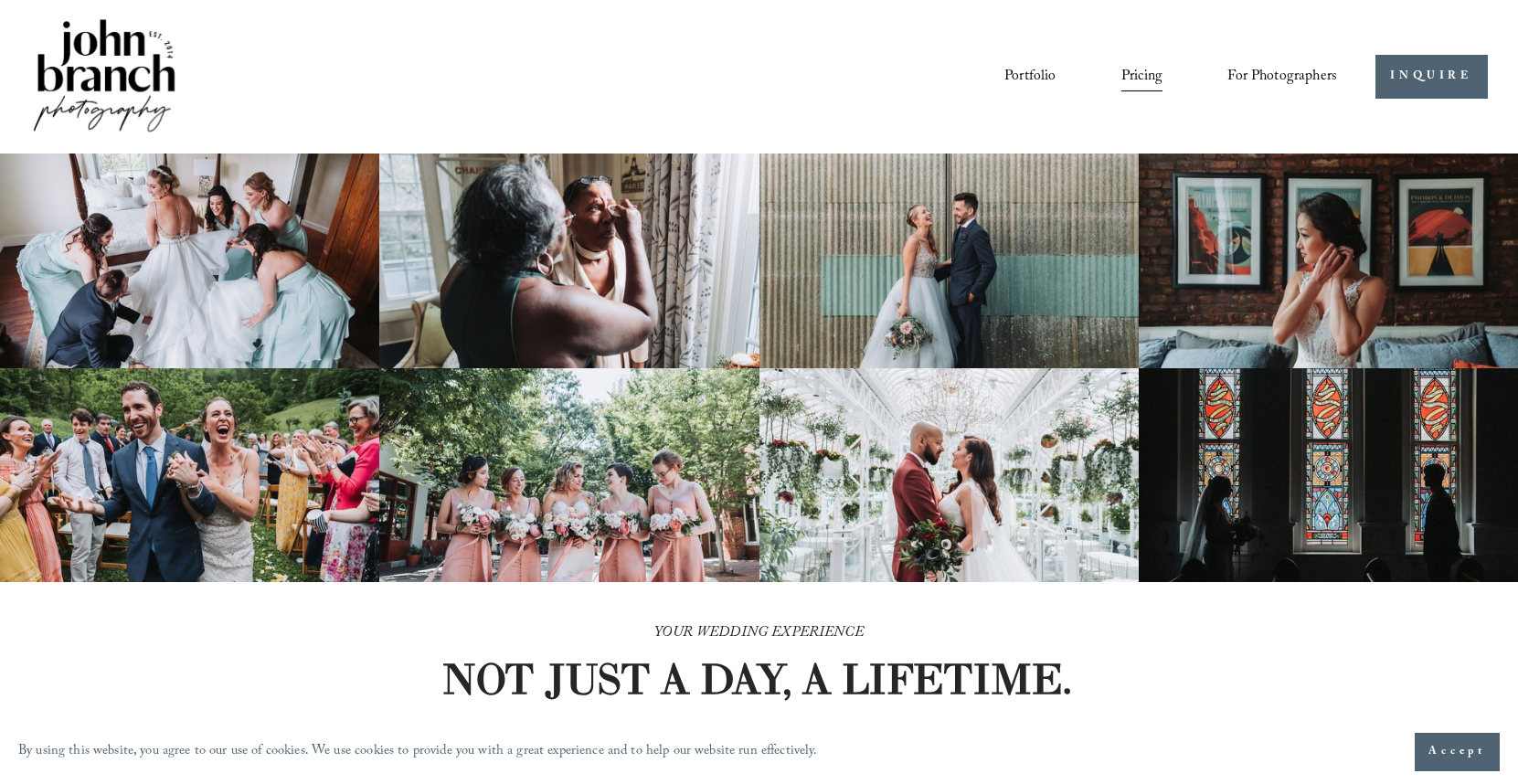
click at [1282, 80] on span "For Photographers" at bounding box center [1282, 77] width 110 height 29
